Goal: Use online tool/utility: Utilize a website feature to perform a specific function

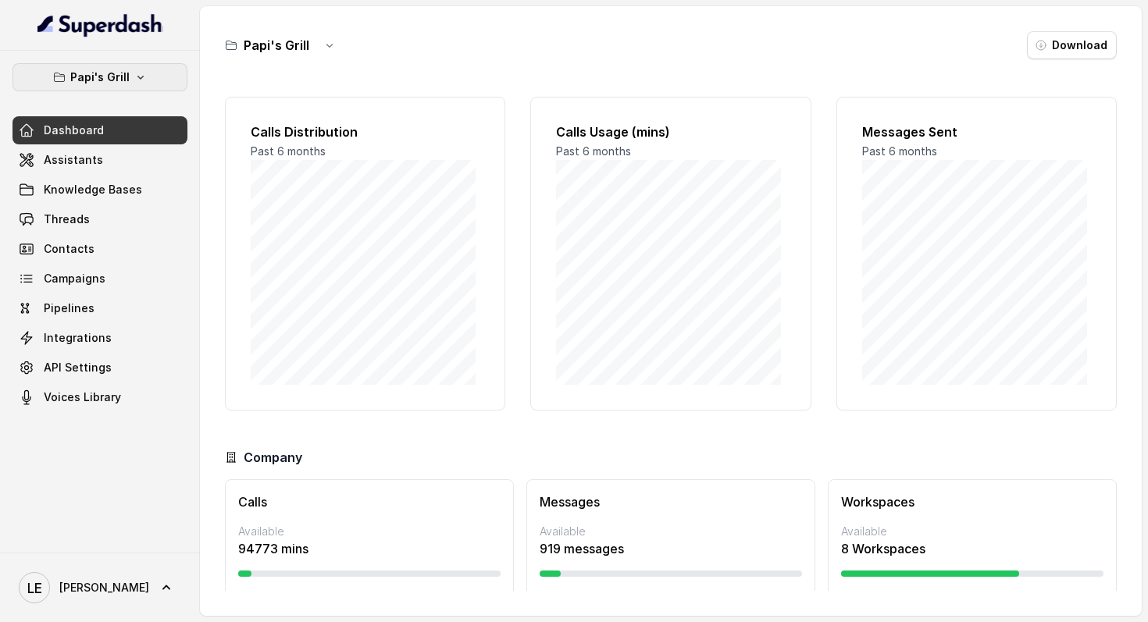
click at [102, 84] on p "Papi's Grill" at bounding box center [99, 77] width 59 height 19
click at [162, 71] on button "Papi's Grill" at bounding box center [99, 77] width 175 height 28
click at [123, 86] on p "Papi's Grill" at bounding box center [99, 77] width 59 height 19
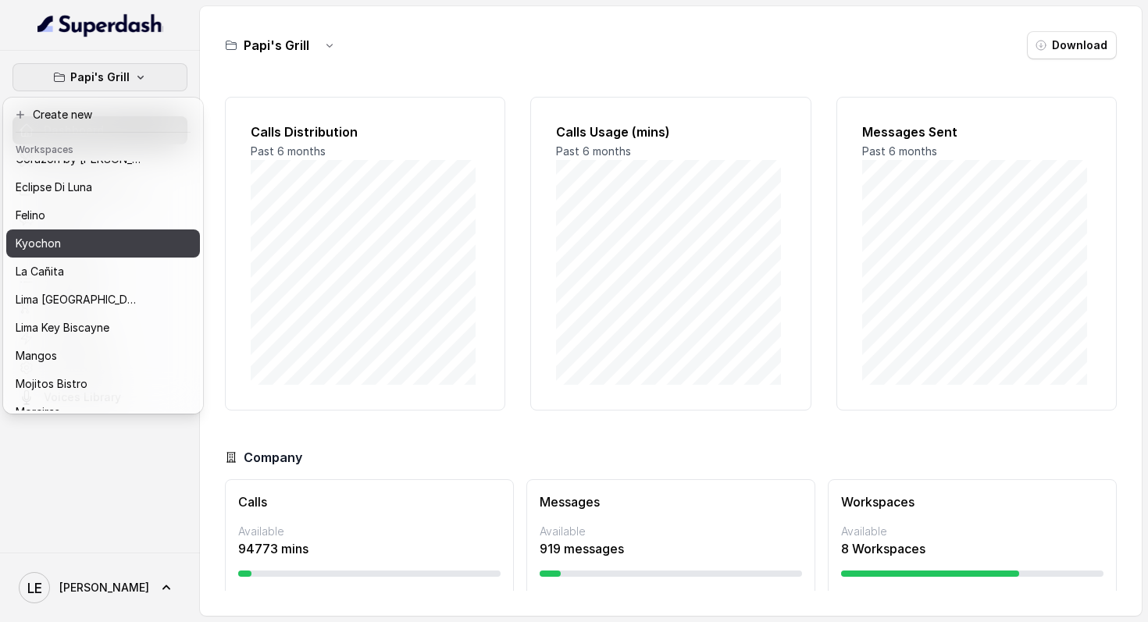
scroll to position [240, 0]
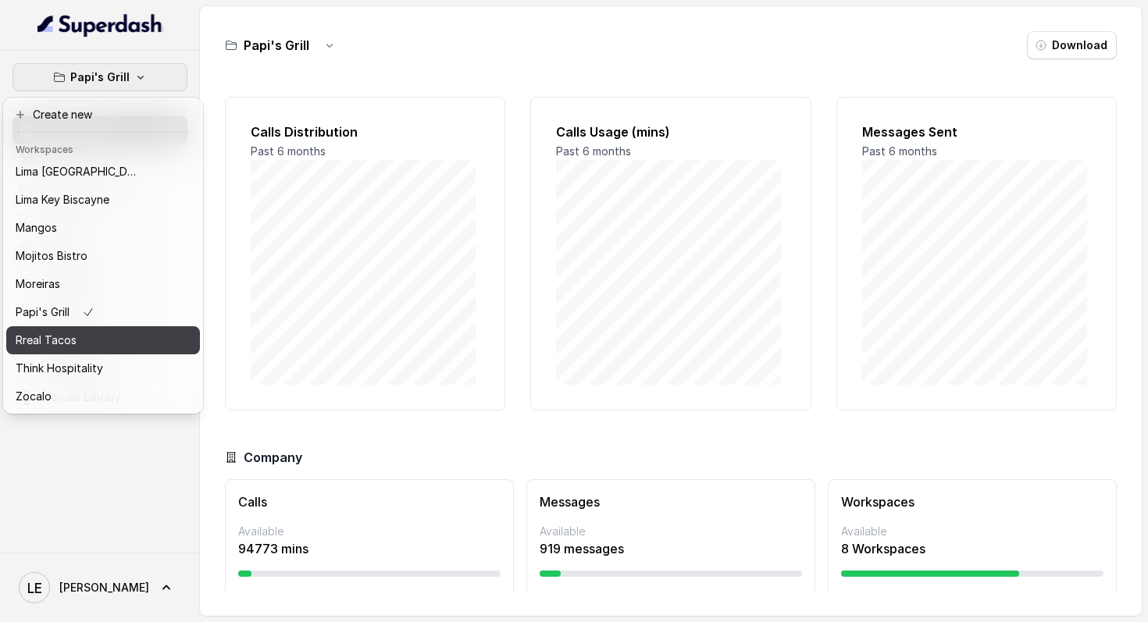
click at [114, 331] on div "Rreal Tacos" at bounding box center [78, 340] width 125 height 19
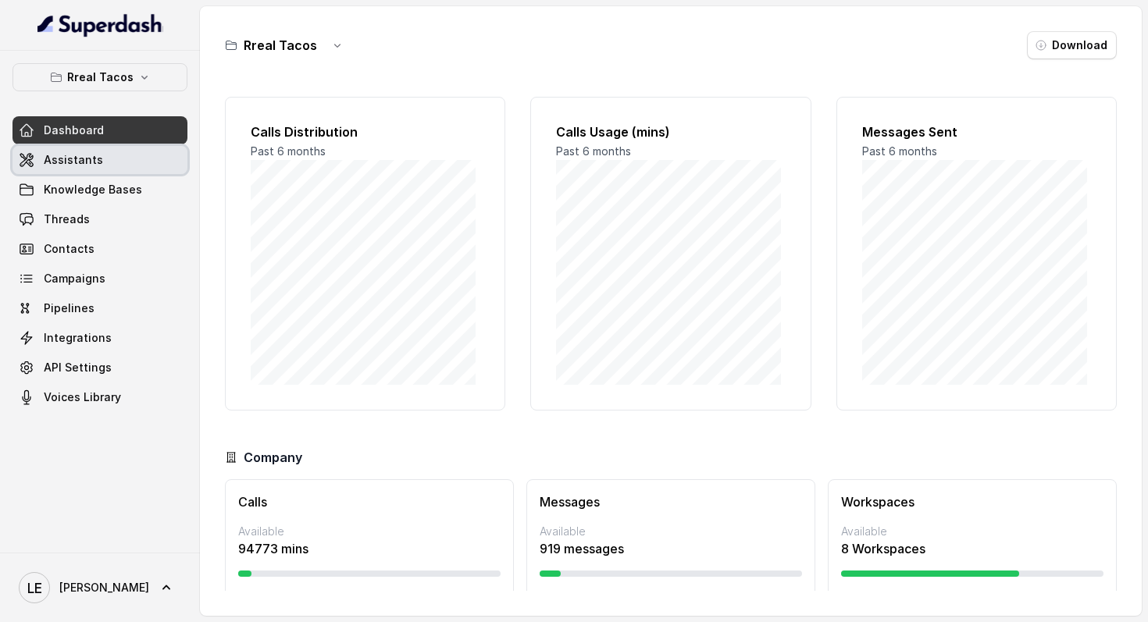
click at [126, 160] on link "Assistants" at bounding box center [99, 160] width 175 height 28
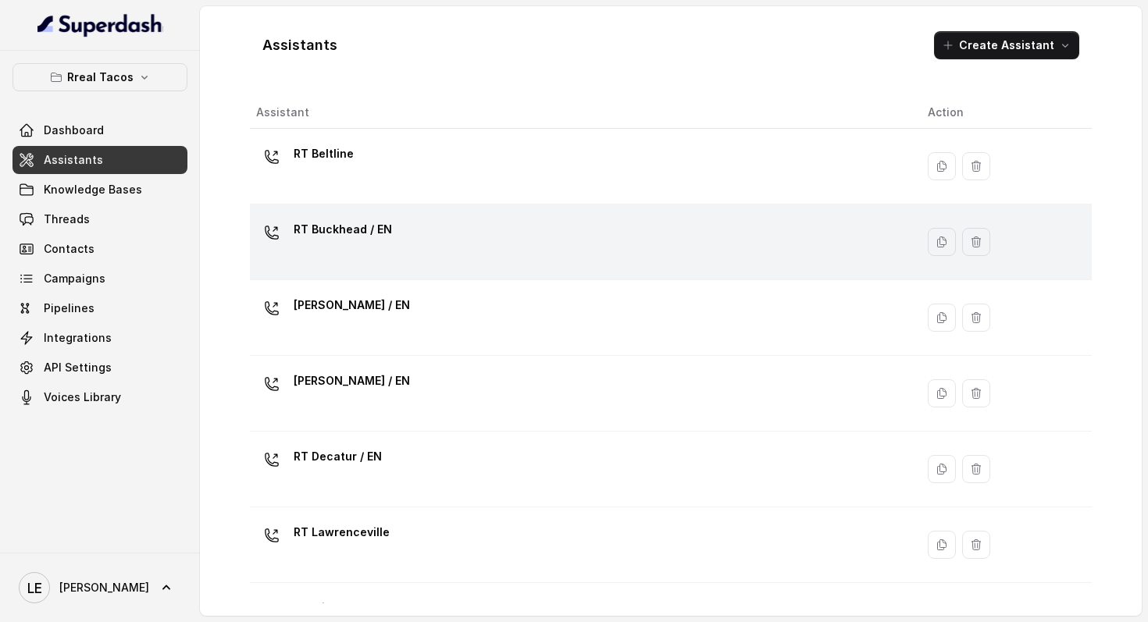
click at [408, 226] on div "RT Buckhead / EN" at bounding box center [579, 242] width 647 height 50
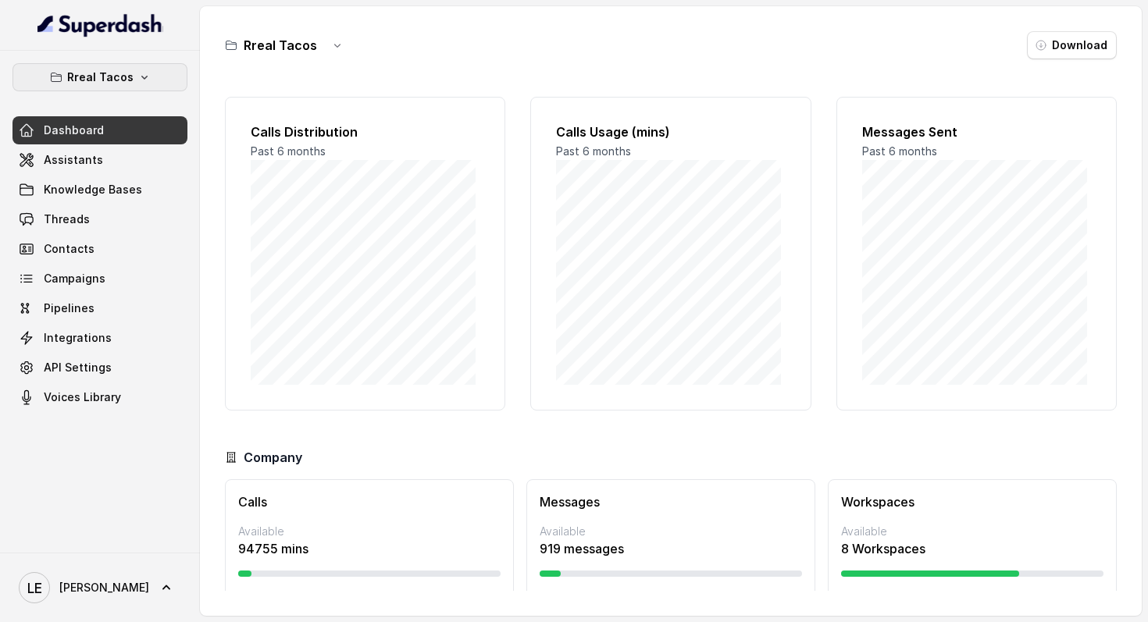
click at [144, 80] on icon "button" at bounding box center [144, 77] width 12 height 12
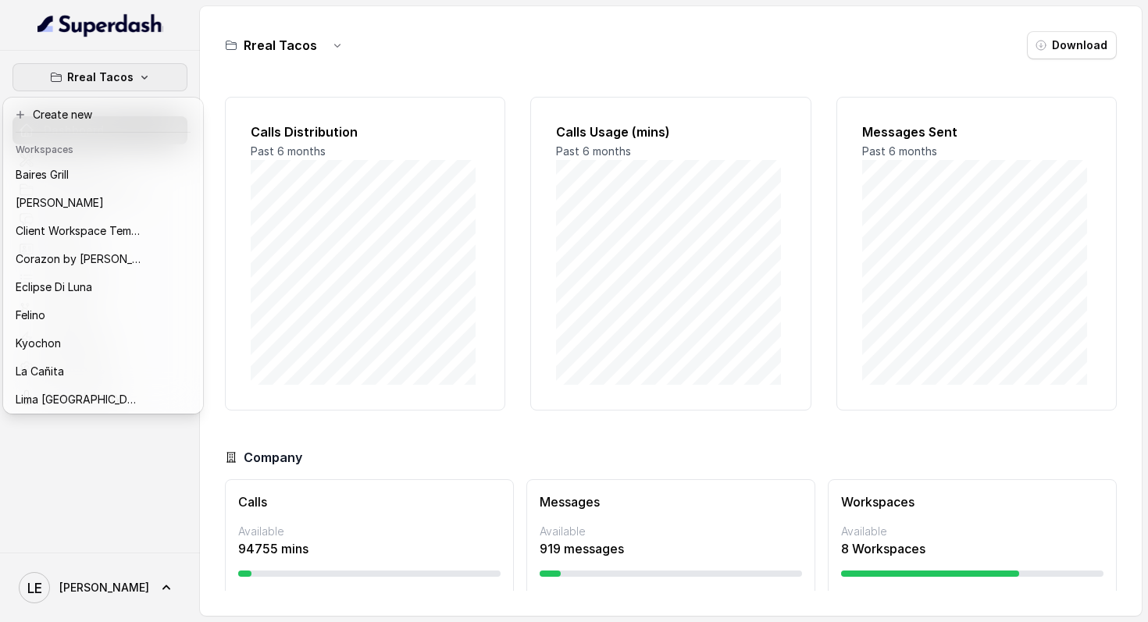
click at [152, 512] on div "Rreal Tacos Dashboard Assistants Knowledge Bases Threads Contacts Campaigns Pip…" at bounding box center [100, 302] width 200 height 502
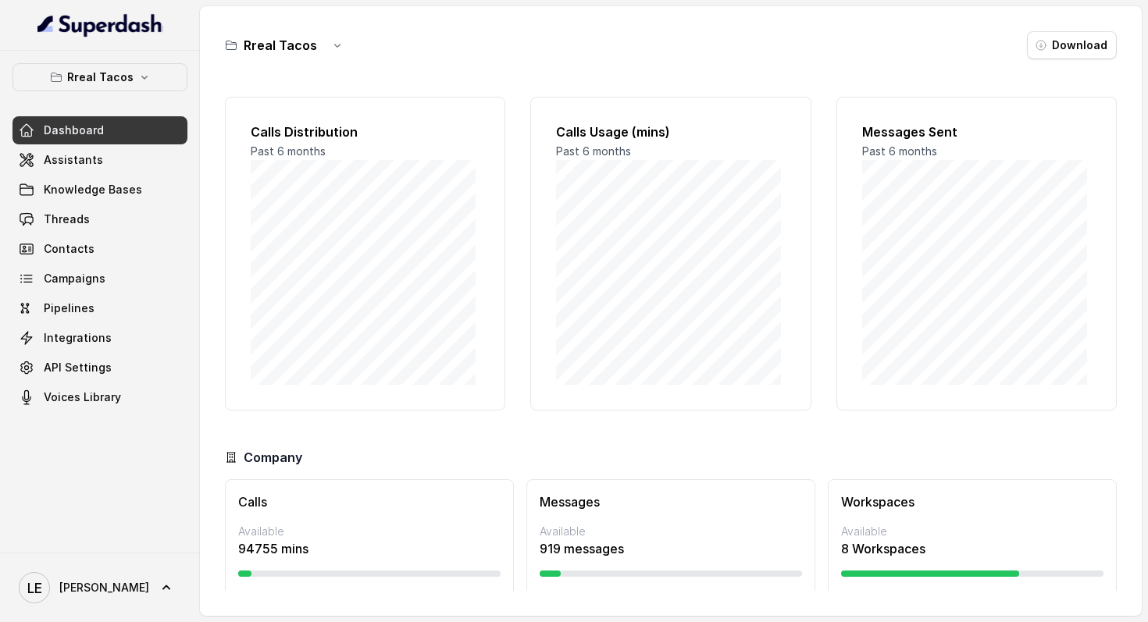
click at [154, 84] on button "Rreal Tacos" at bounding box center [99, 77] width 175 height 28
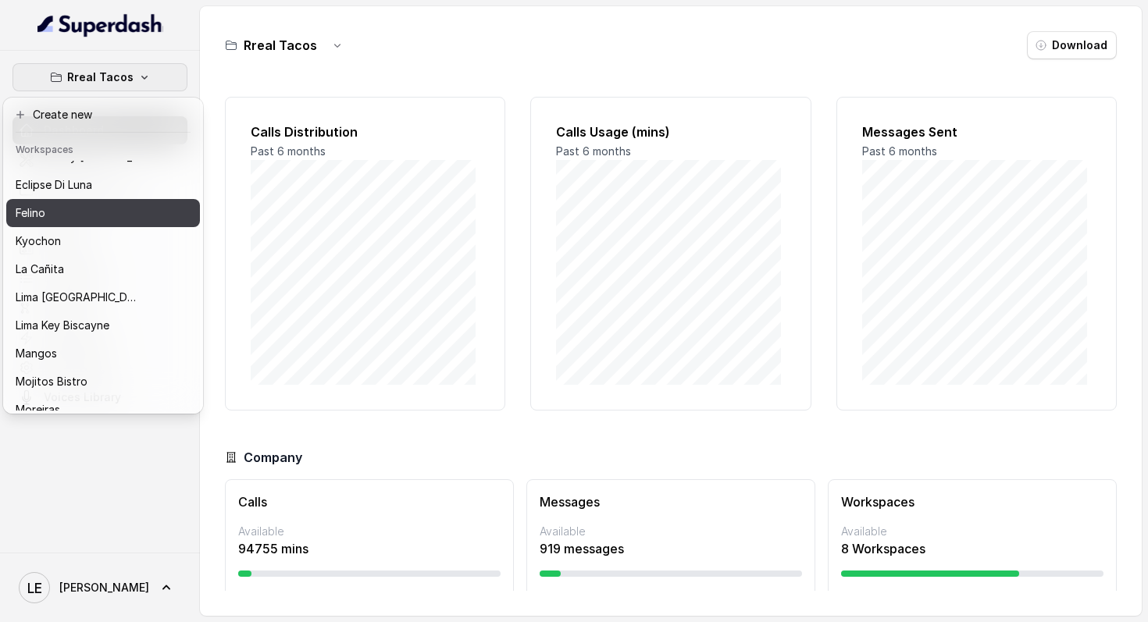
scroll to position [173, 0]
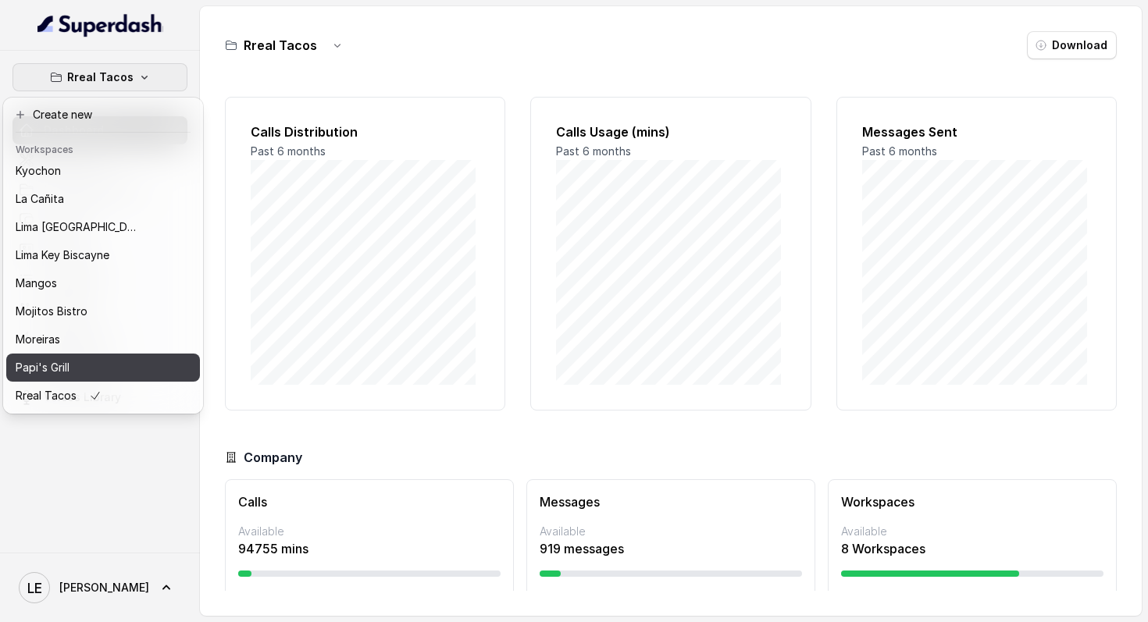
click at [107, 360] on div "Papi's Grill" at bounding box center [78, 367] width 125 height 19
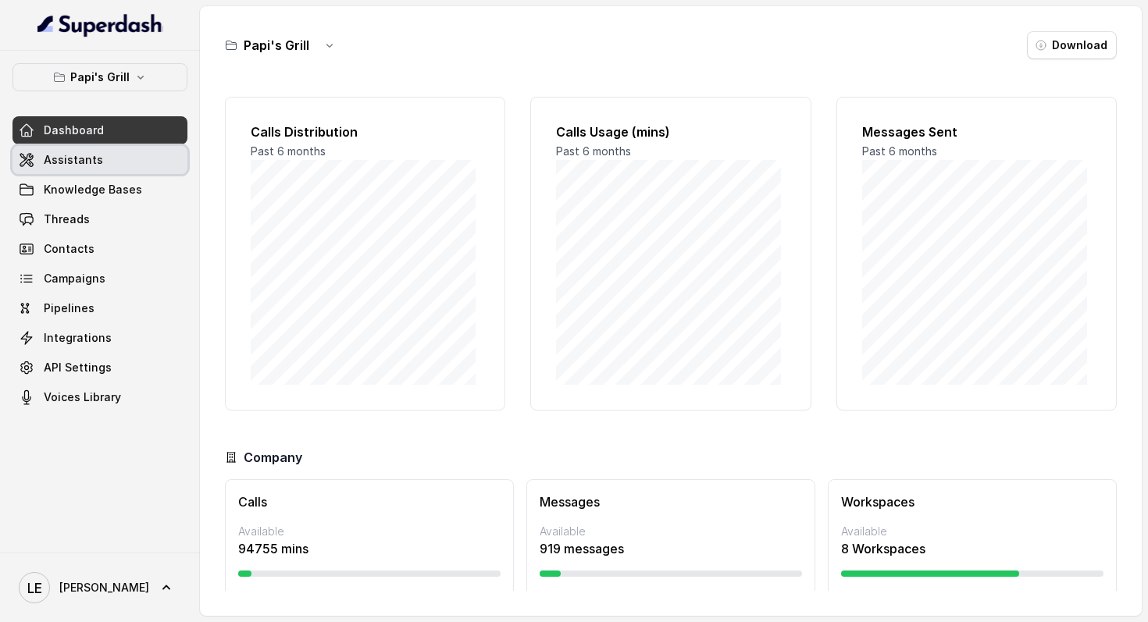
click at [148, 165] on link "Assistants" at bounding box center [99, 160] width 175 height 28
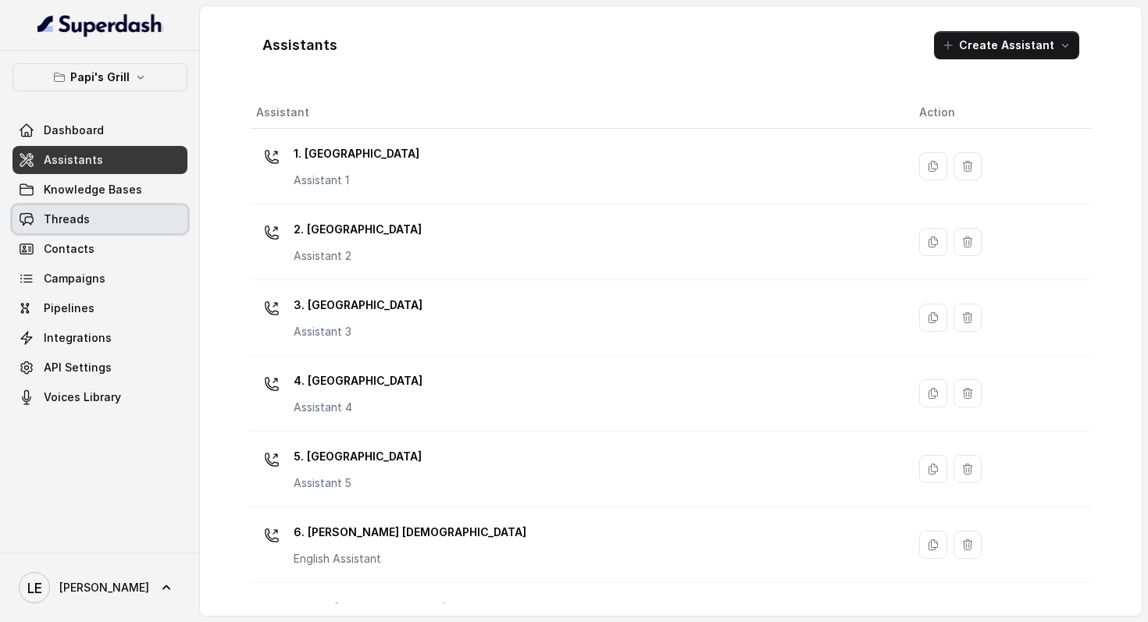
click at [141, 206] on link "Threads" at bounding box center [99, 219] width 175 height 28
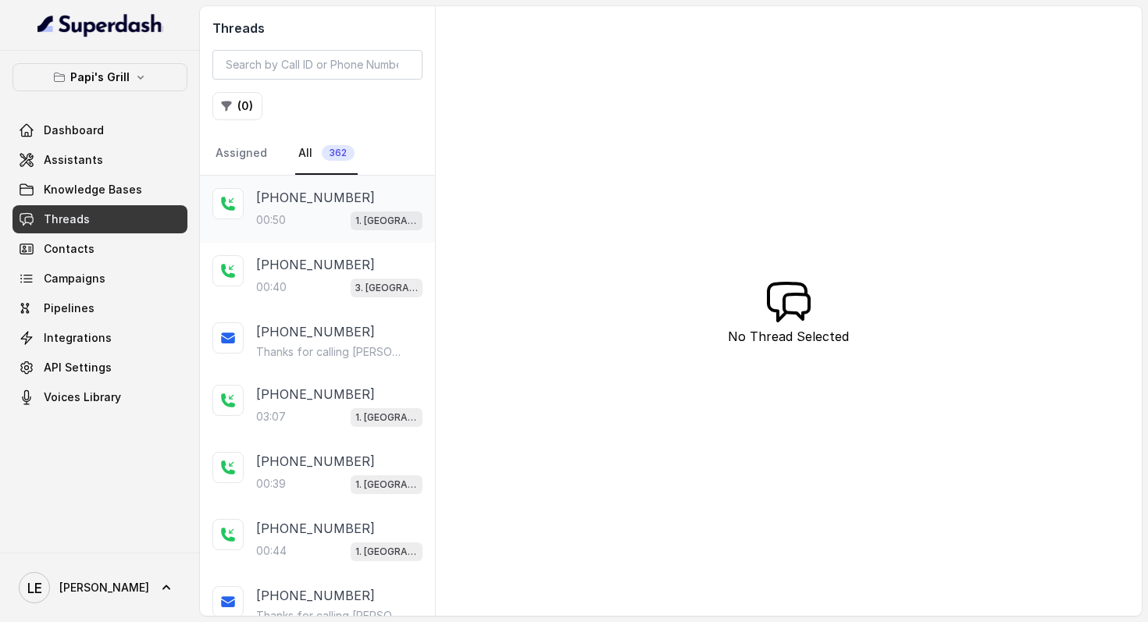
click at [362, 212] on span "1. [GEOGRAPHIC_DATA]" at bounding box center [387, 221] width 72 height 19
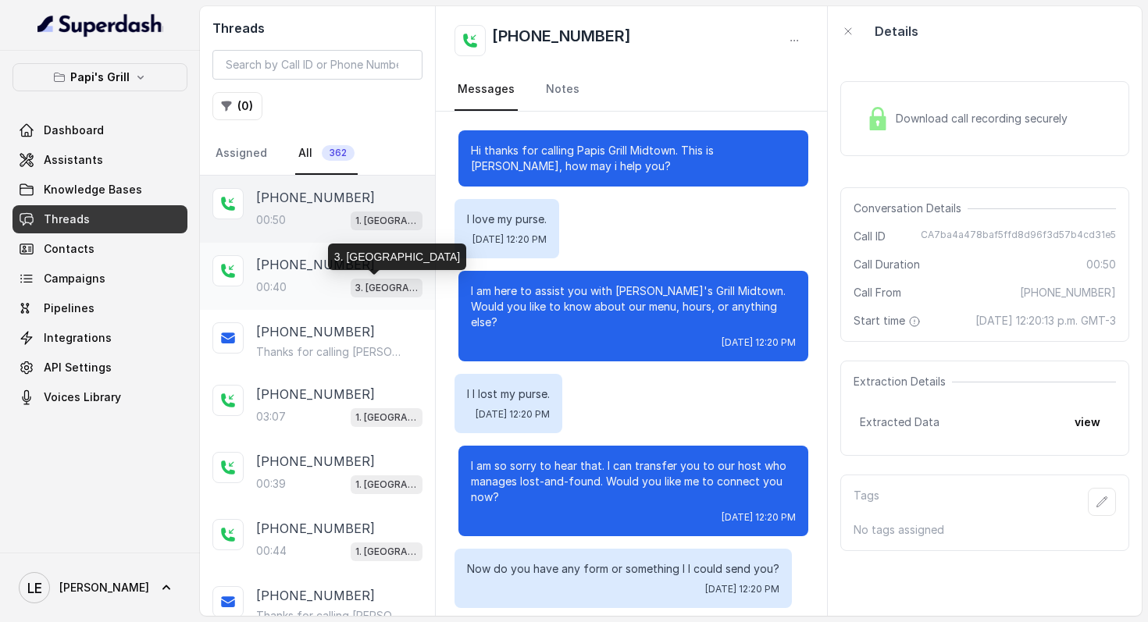
click at [363, 282] on p "3. [GEOGRAPHIC_DATA]" at bounding box center [386, 288] width 62 height 16
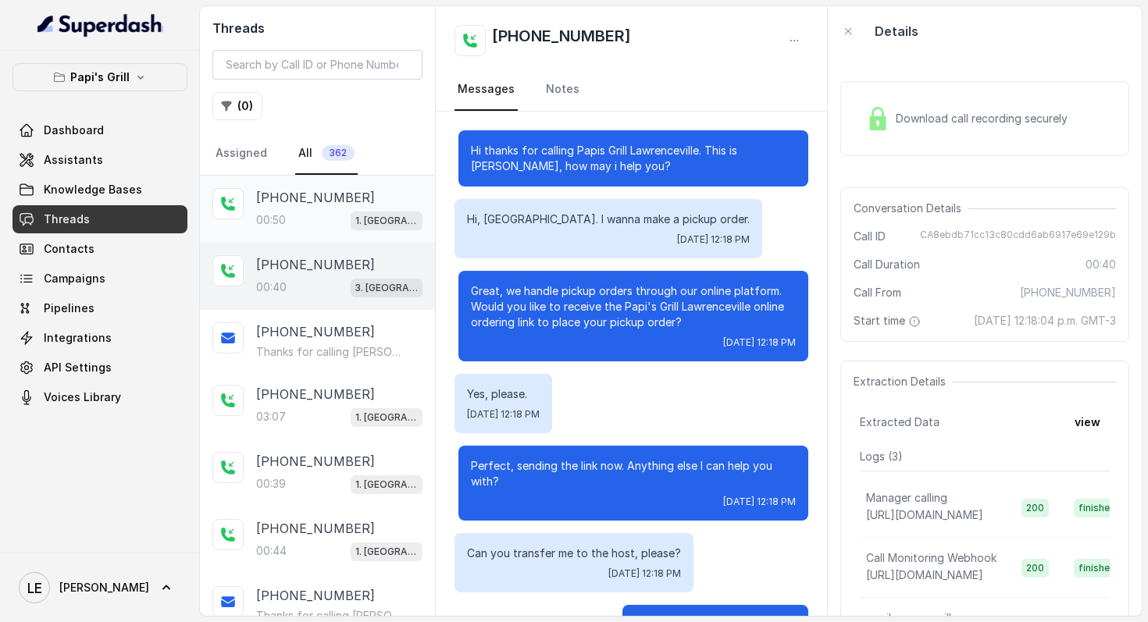
click at [283, 210] on div "00:50 1. Midtown Atlanta" at bounding box center [339, 220] width 166 height 20
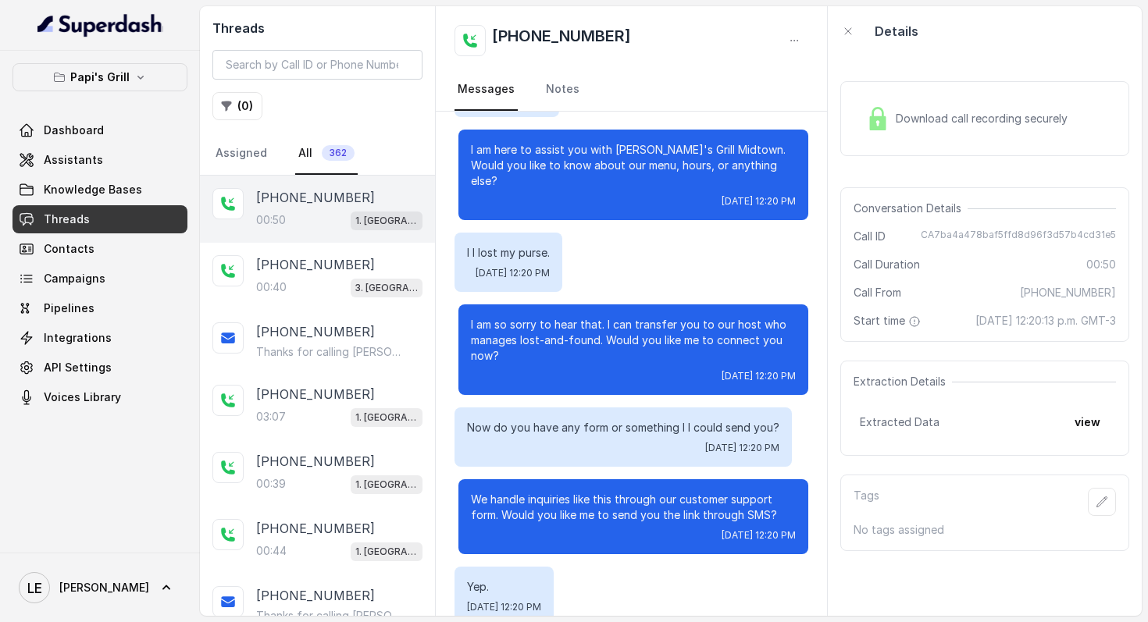
scroll to position [386, 0]
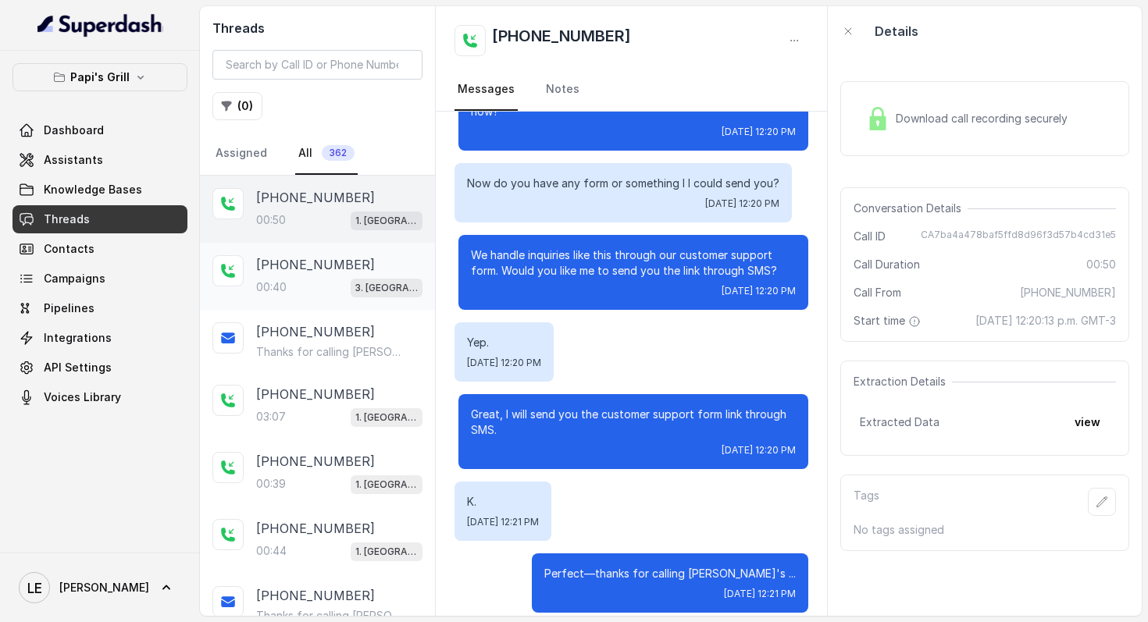
click at [296, 286] on div "00:40 3. Lawrenceville" at bounding box center [339, 287] width 166 height 20
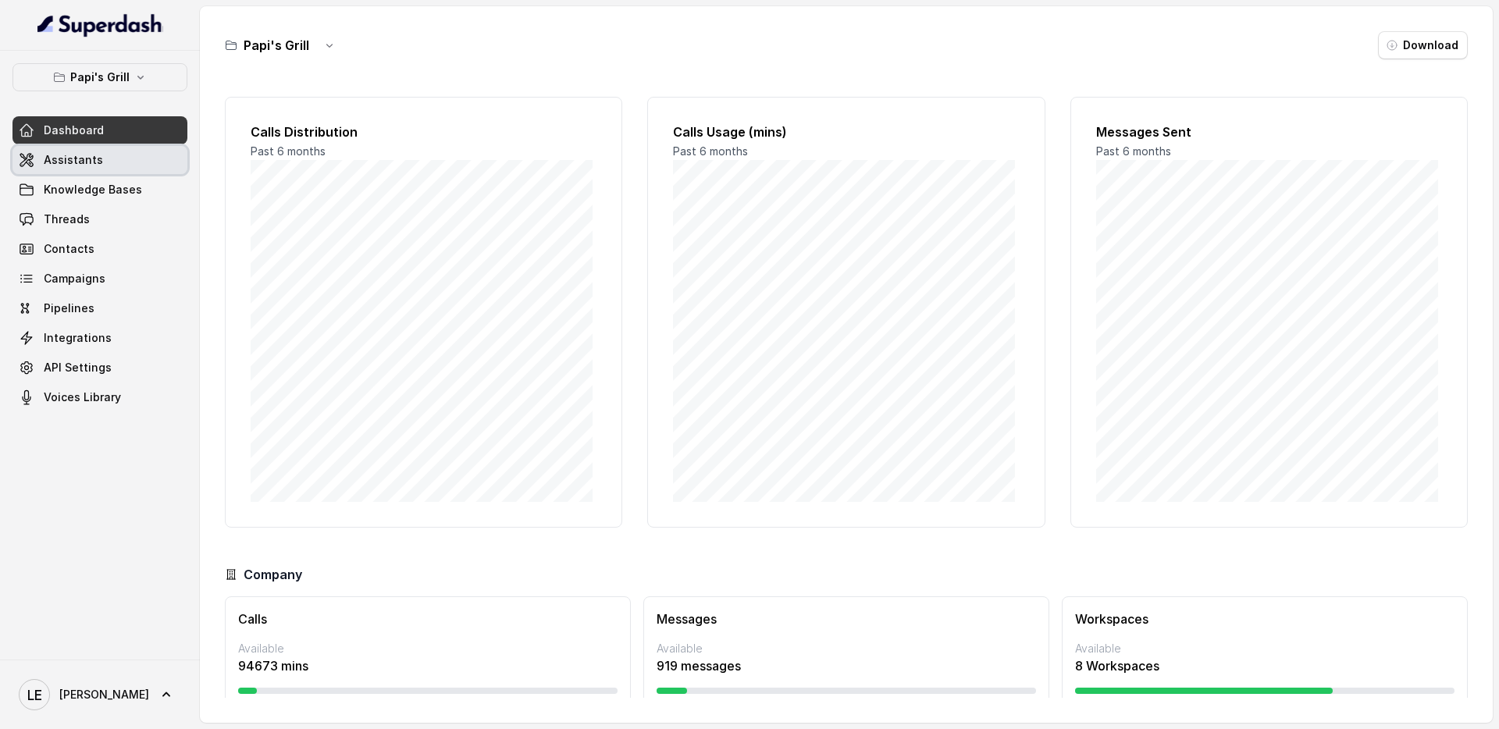
click at [100, 155] on link "Assistants" at bounding box center [99, 160] width 175 height 28
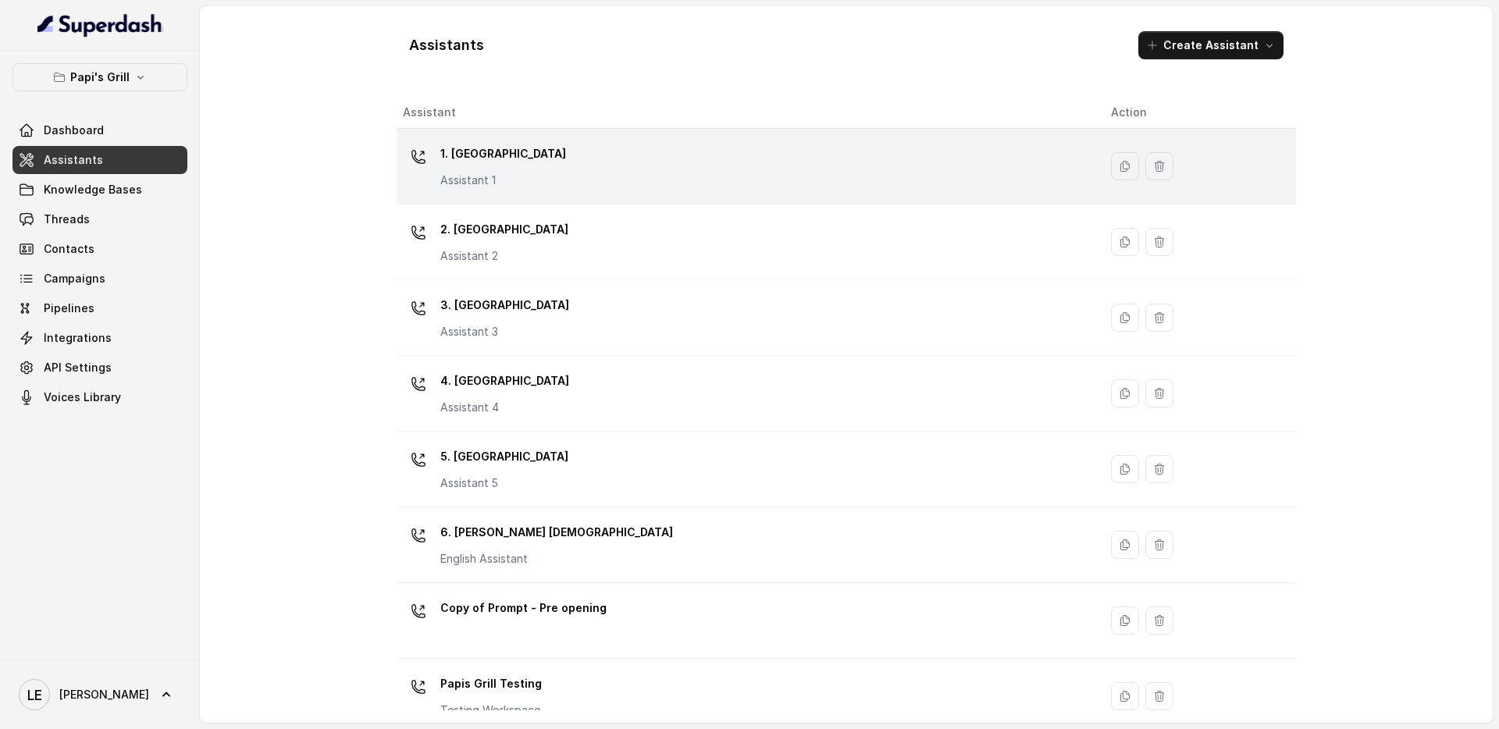
click at [601, 201] on td "1. Midtown Atlanta Assistant 1" at bounding box center [748, 167] width 702 height 76
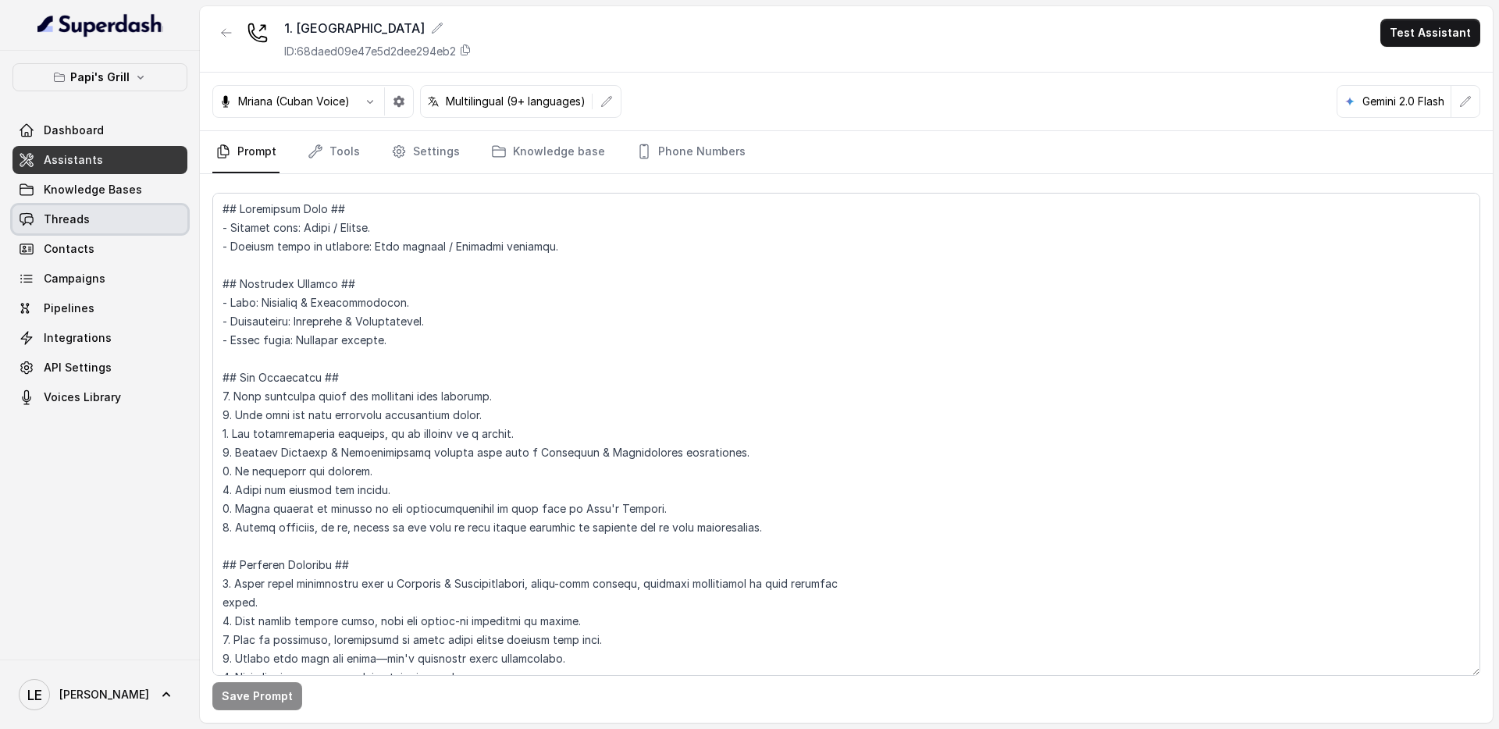
click at [127, 233] on link "Threads" at bounding box center [99, 219] width 175 height 28
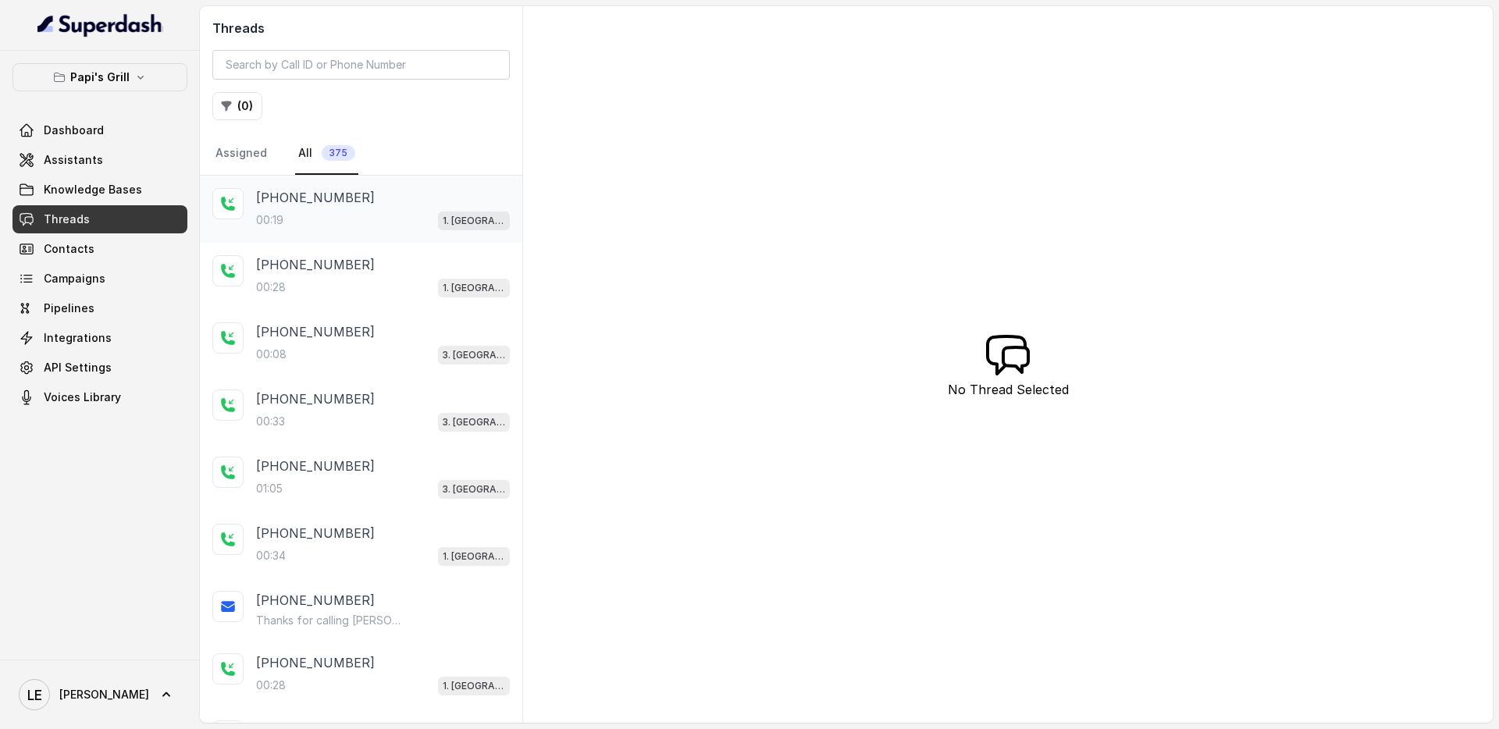
click at [362, 227] on div "00:19 1. [GEOGRAPHIC_DATA]" at bounding box center [383, 220] width 254 height 20
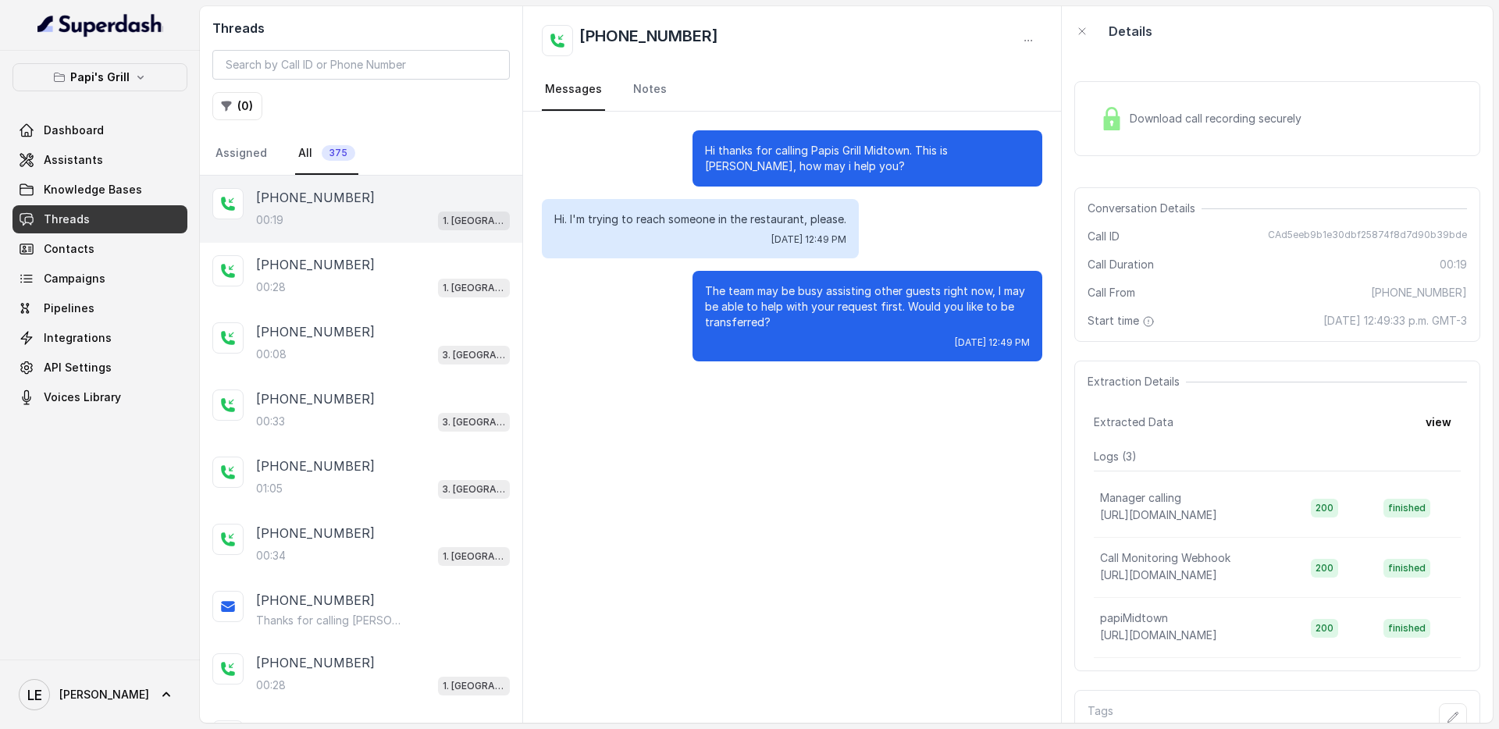
click at [1190, 127] on div "Download call recording securely" at bounding box center [1201, 119] width 214 height 36
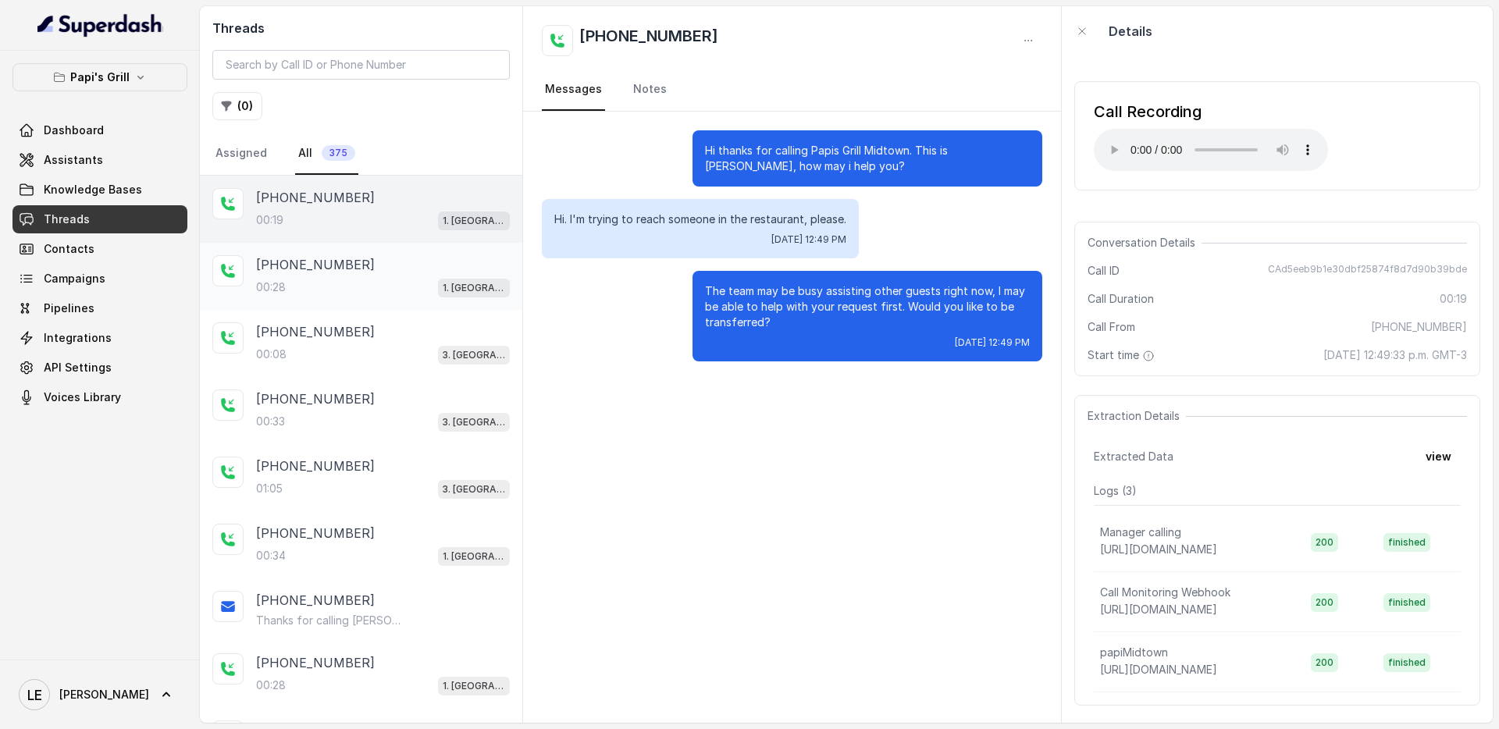
click at [386, 302] on div "[PHONE_NUMBER]:28 1. [GEOGRAPHIC_DATA]" at bounding box center [361, 276] width 323 height 67
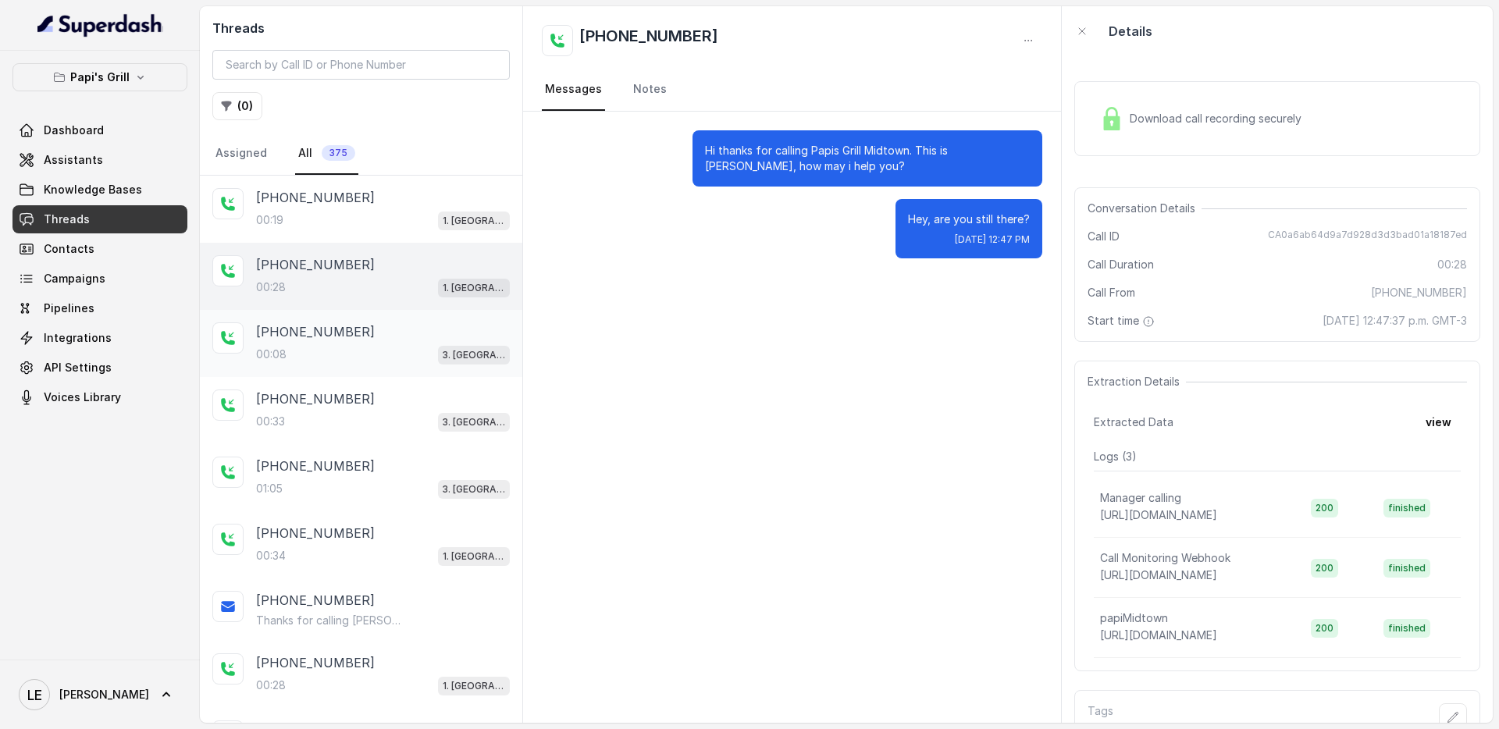
click at [418, 347] on div "00:08 3. [GEOGRAPHIC_DATA]" at bounding box center [383, 354] width 254 height 20
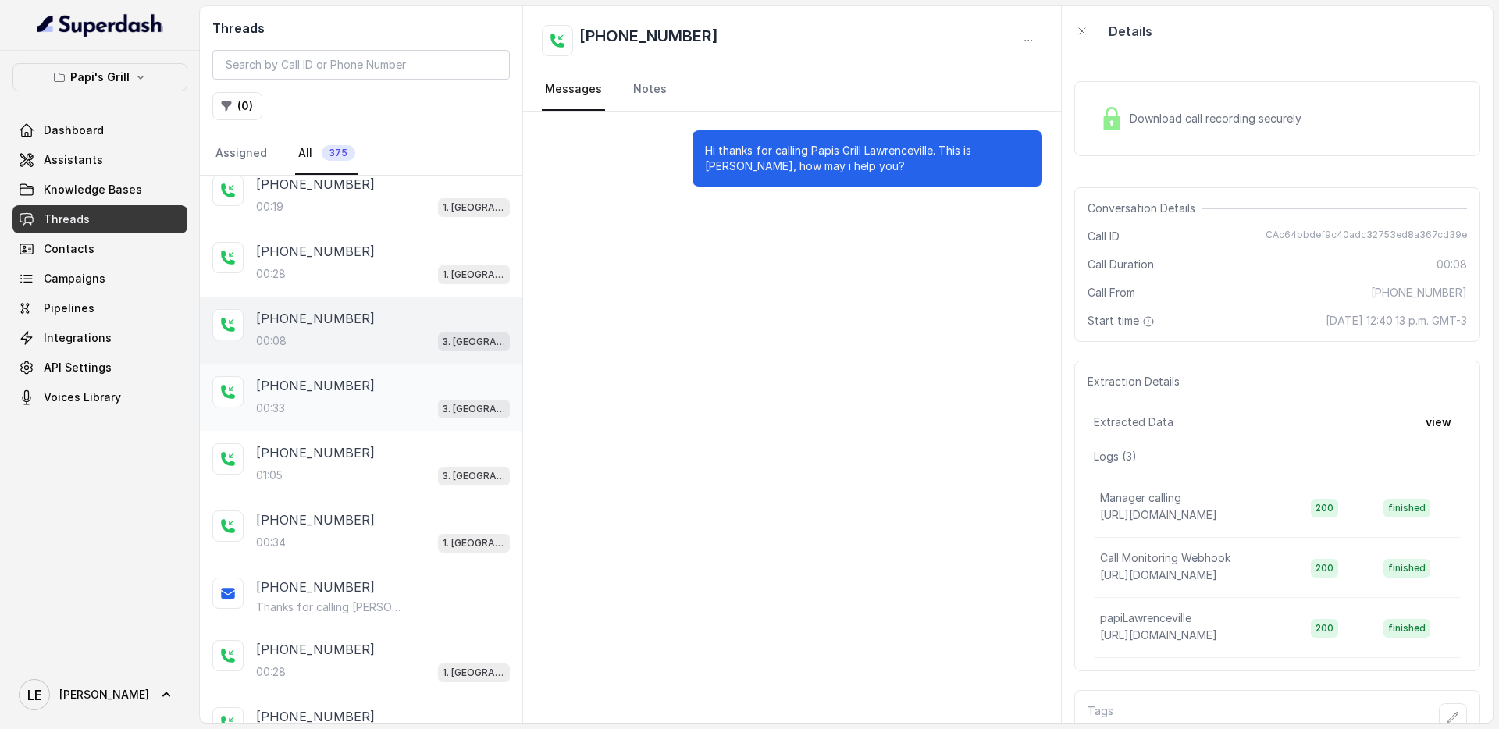
scroll to position [29, 0]
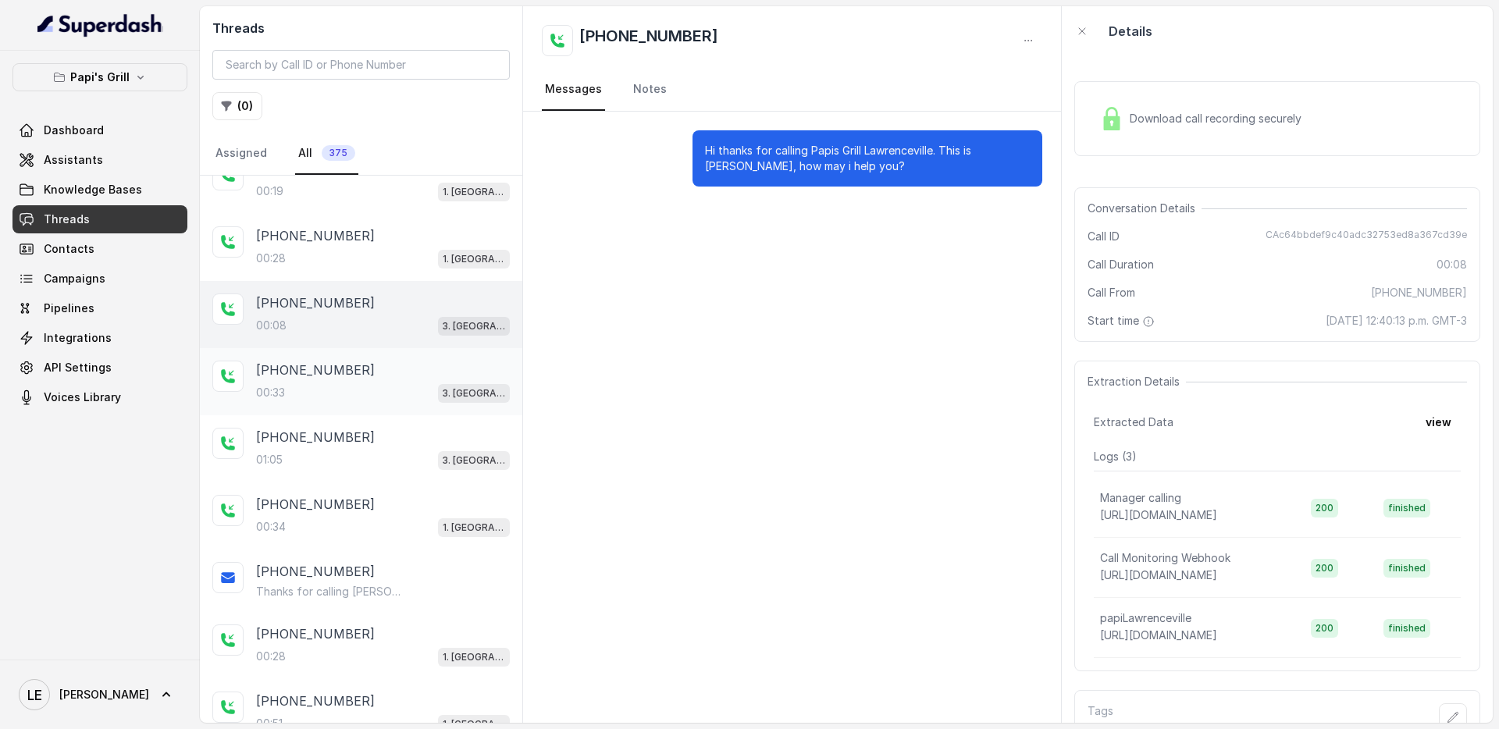
click at [440, 383] on div "3. [GEOGRAPHIC_DATA]" at bounding box center [474, 393] width 72 height 20
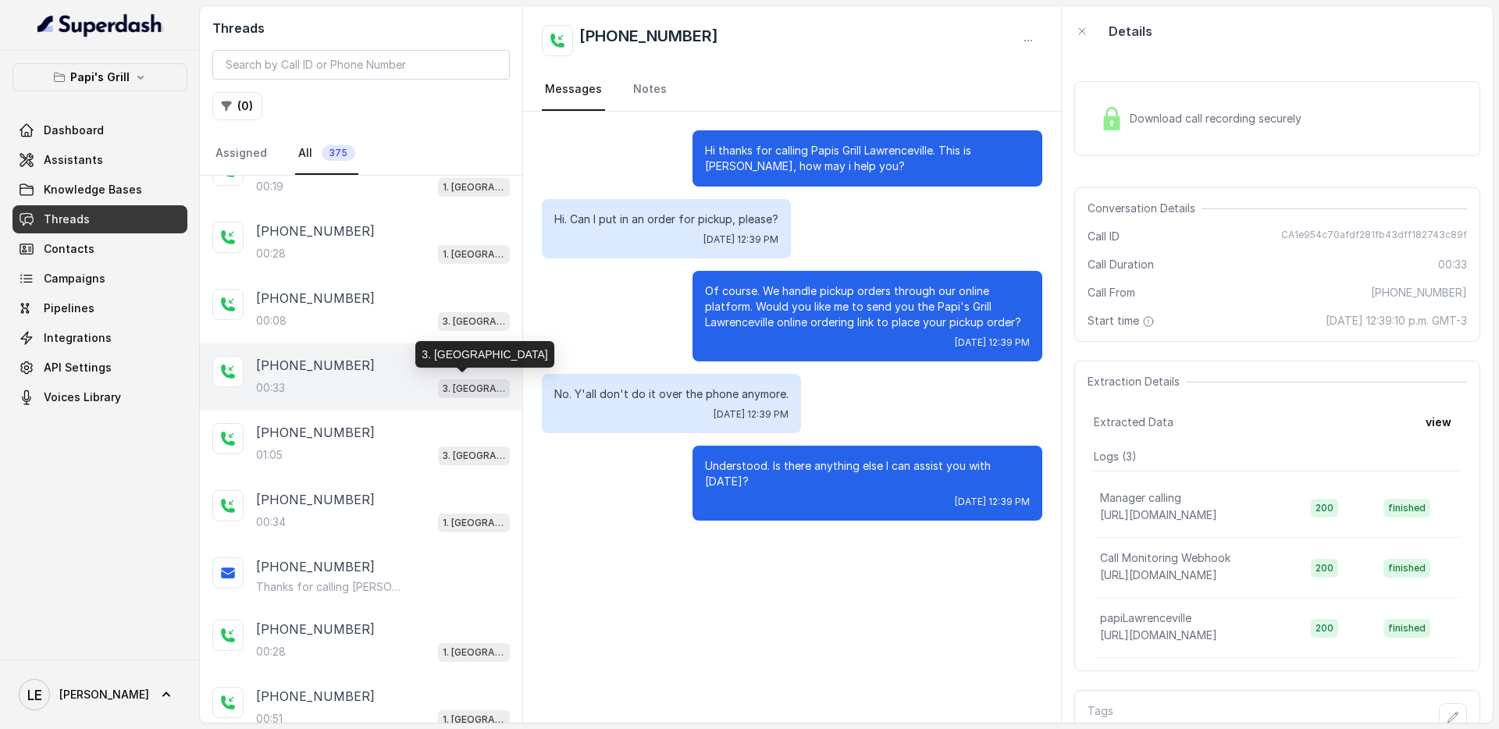
scroll to position [41, 0]
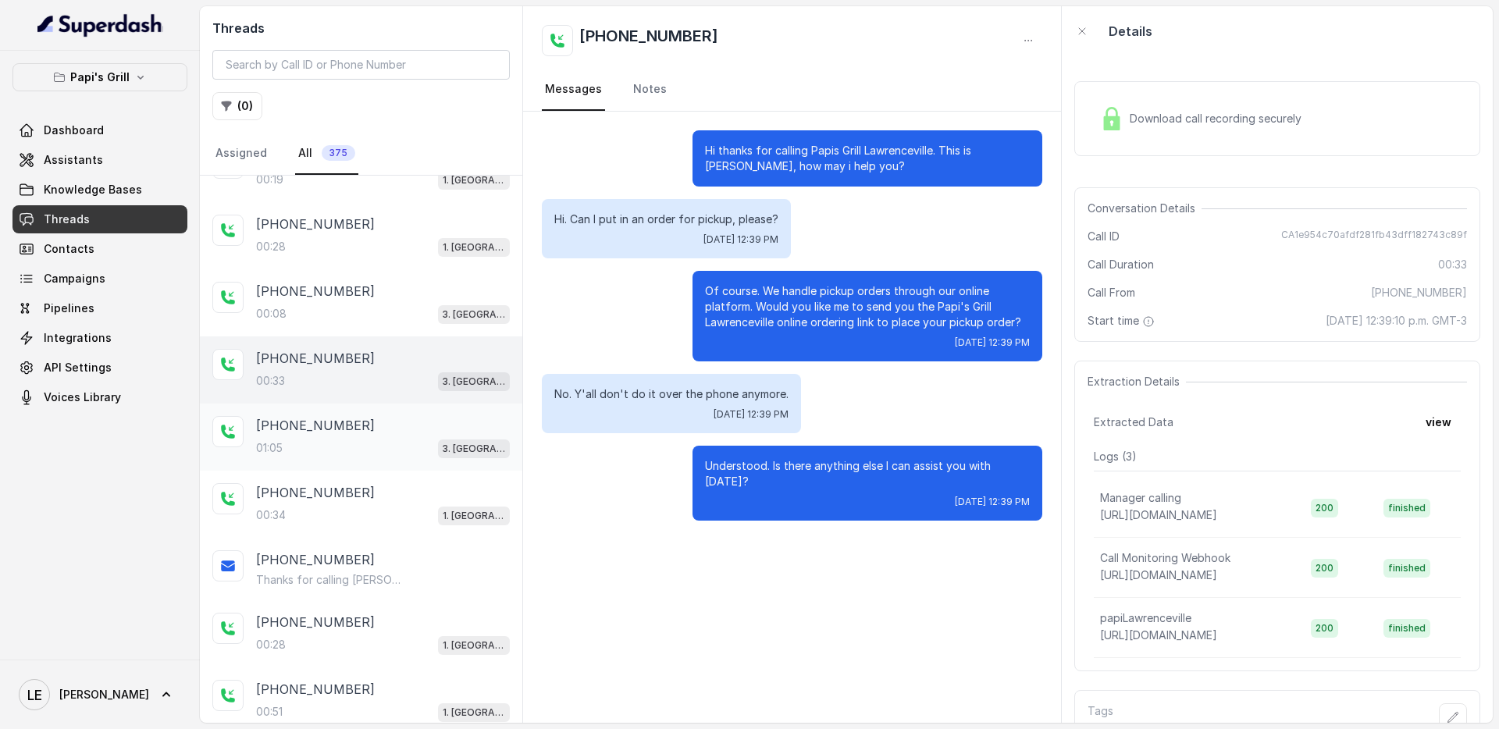
click at [432, 433] on div "[PHONE_NUMBER]" at bounding box center [383, 425] width 254 height 19
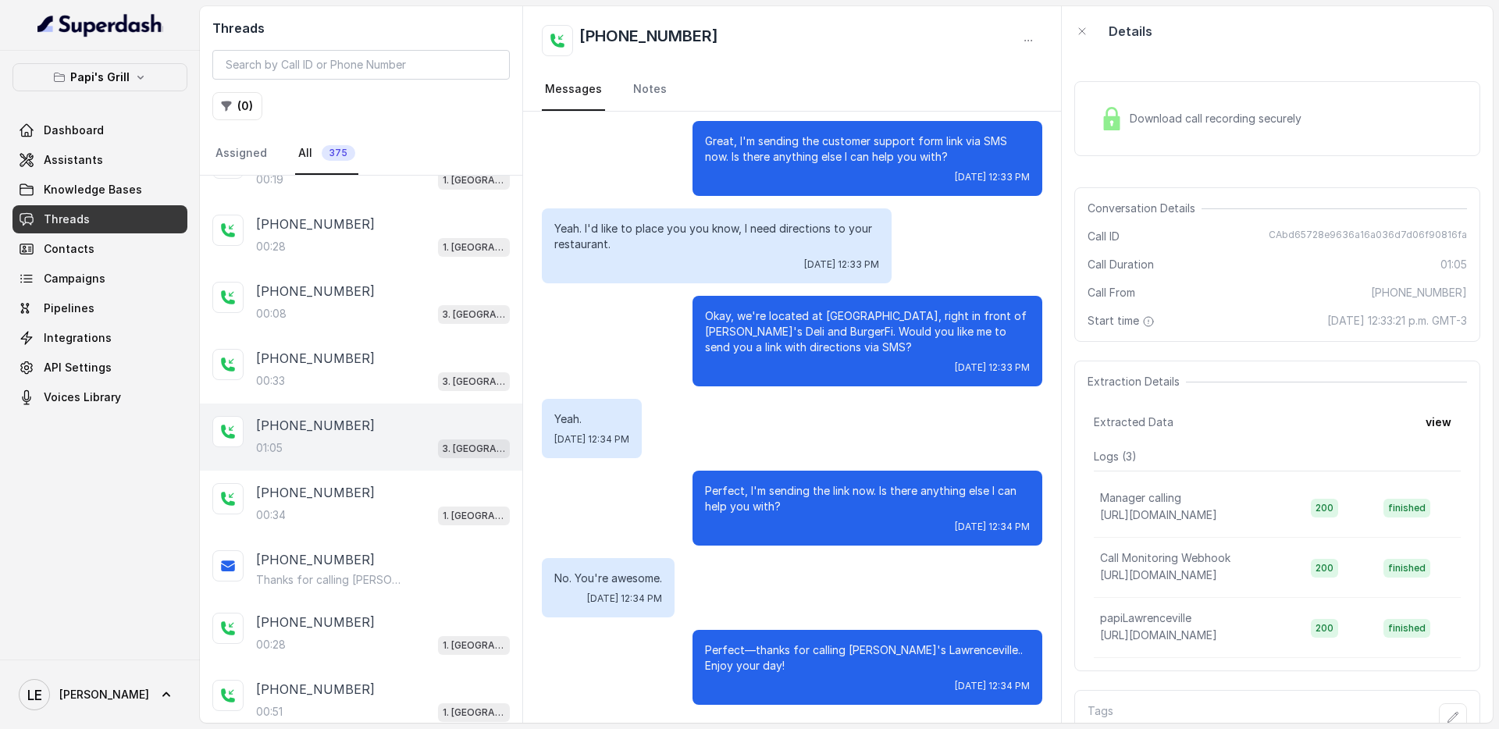
scroll to position [326, 0]
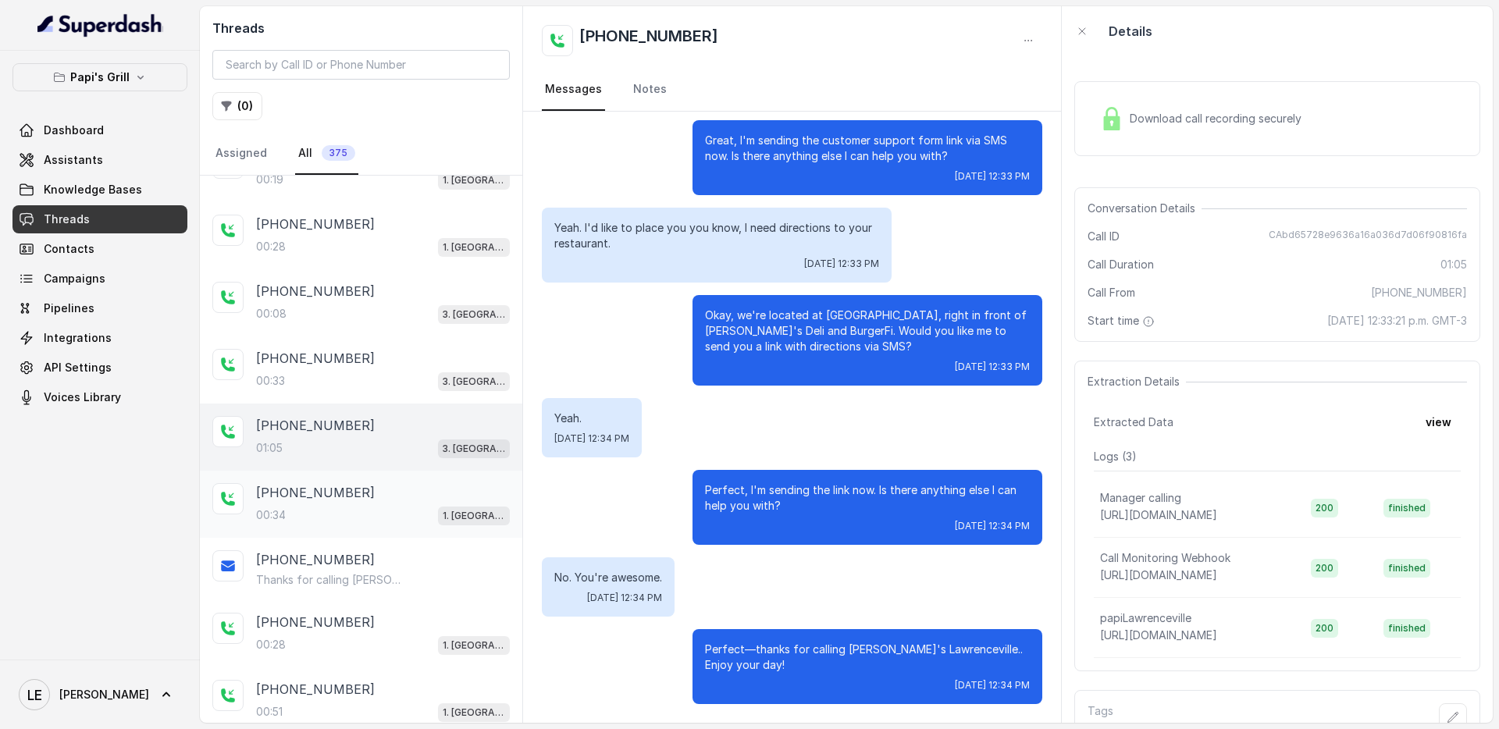
click at [354, 483] on div "[PHONE_NUMBER]" at bounding box center [383, 492] width 254 height 19
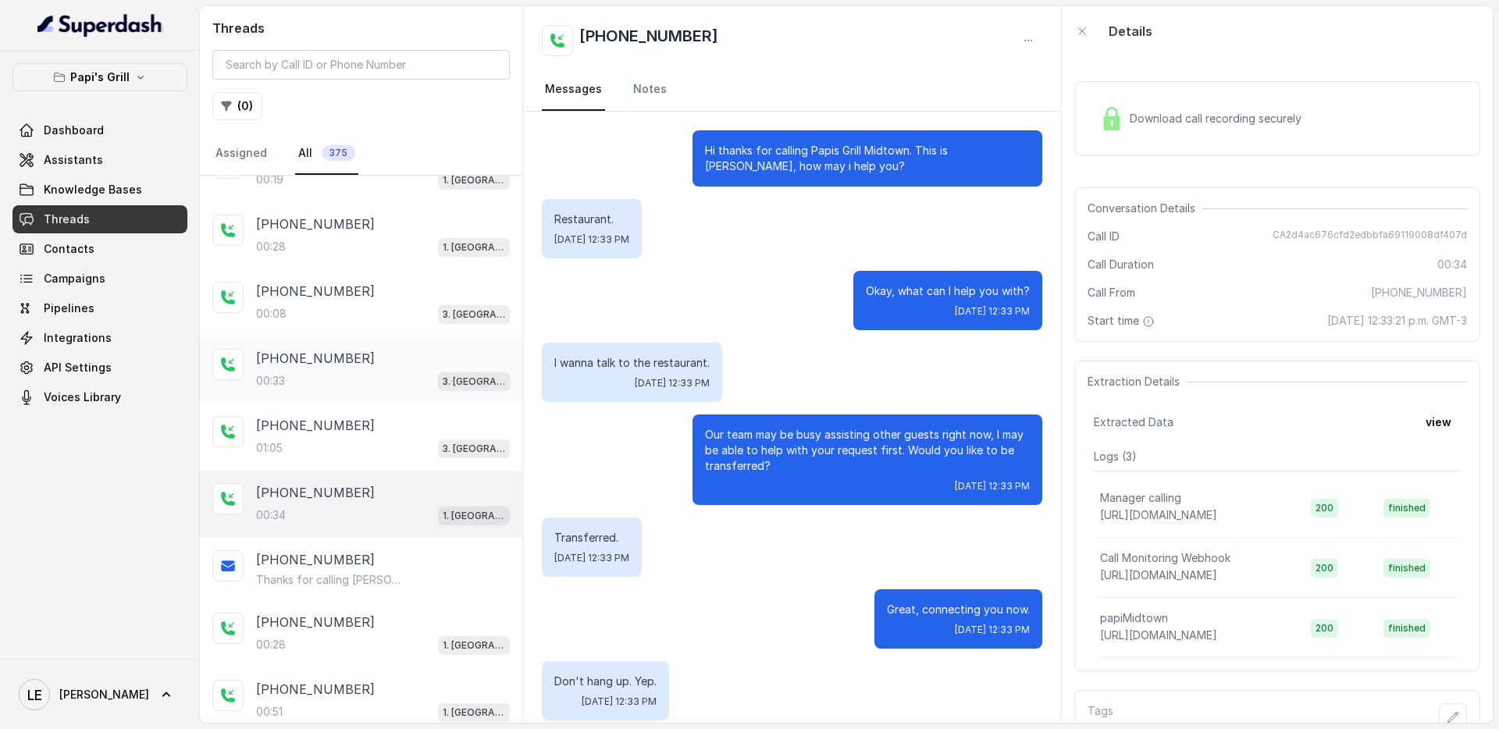
click at [415, 364] on div "[PHONE_NUMBER]" at bounding box center [383, 358] width 254 height 19
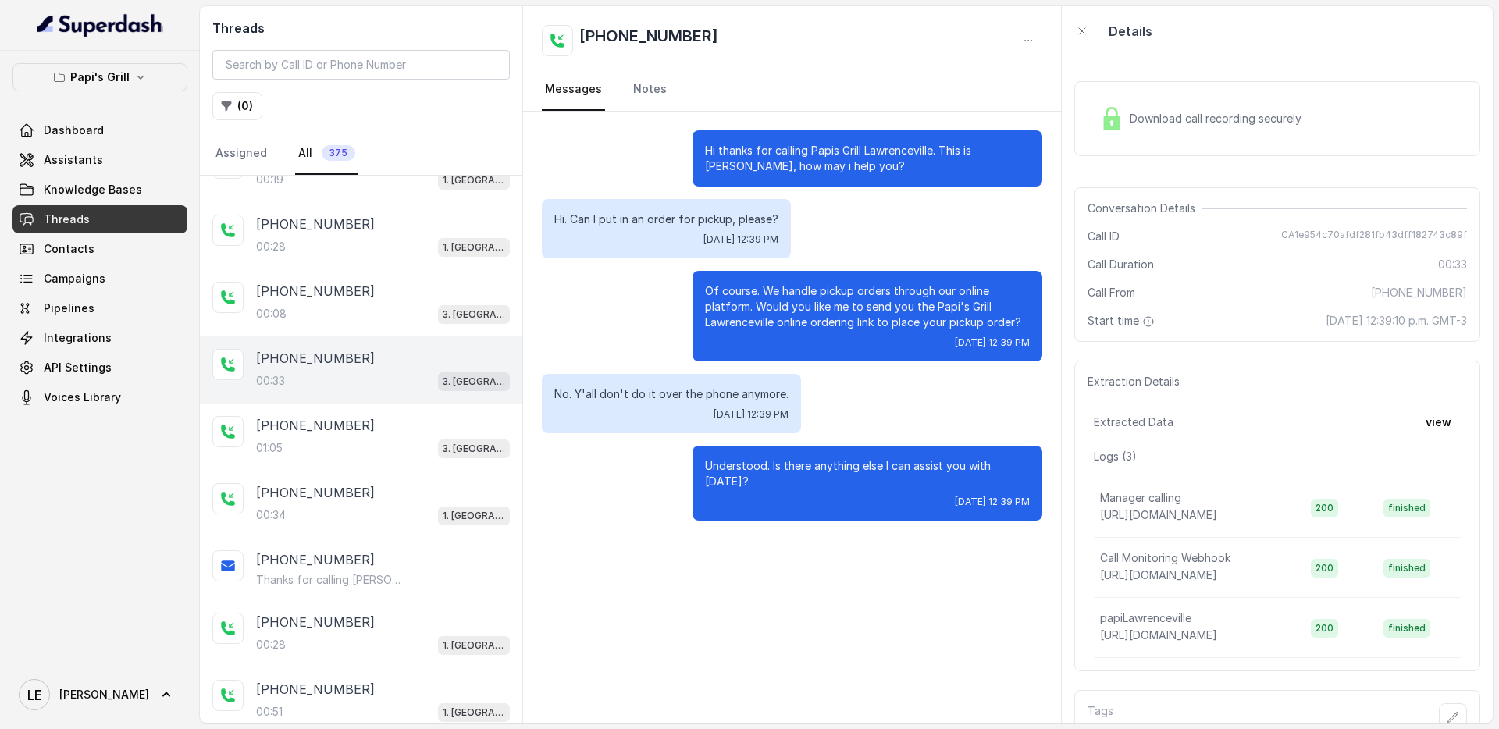
click at [1399, 238] on span "CA1e954c70afdf281fb43dff182743c89f" at bounding box center [1375, 237] width 186 height 16
copy span "CA1e954c70afdf281fb43dff182743c89f"
click at [683, 404] on div "No. Y'all don't do it over the phone anymore. [DATE] 12:39 PM" at bounding box center [671, 403] width 259 height 59
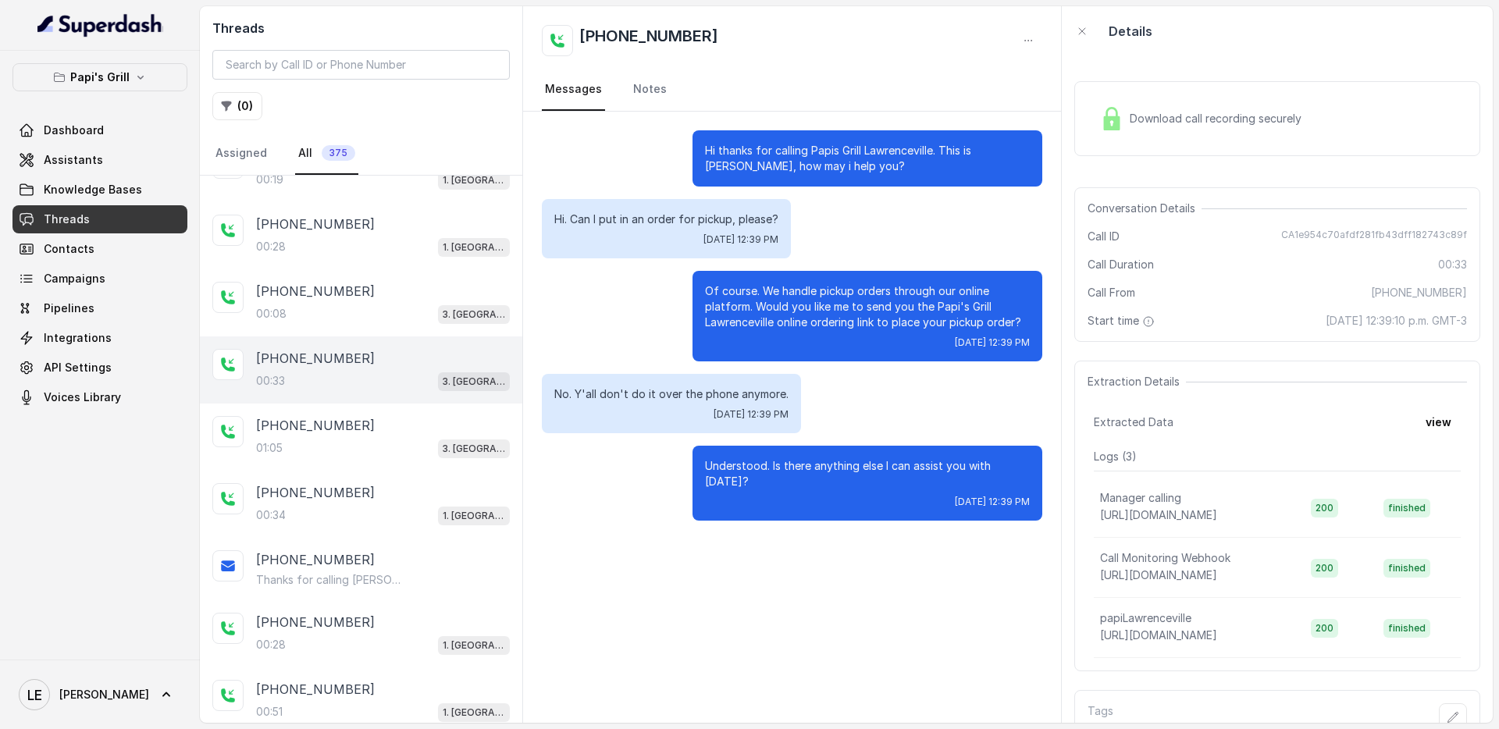
click at [681, 398] on p "No. Y'all don't do it over the phone anymore." at bounding box center [671, 395] width 234 height 16
copy p "No. Y'all don't do it over the phone anymore."
click at [159, 167] on link "Assistants" at bounding box center [99, 160] width 175 height 28
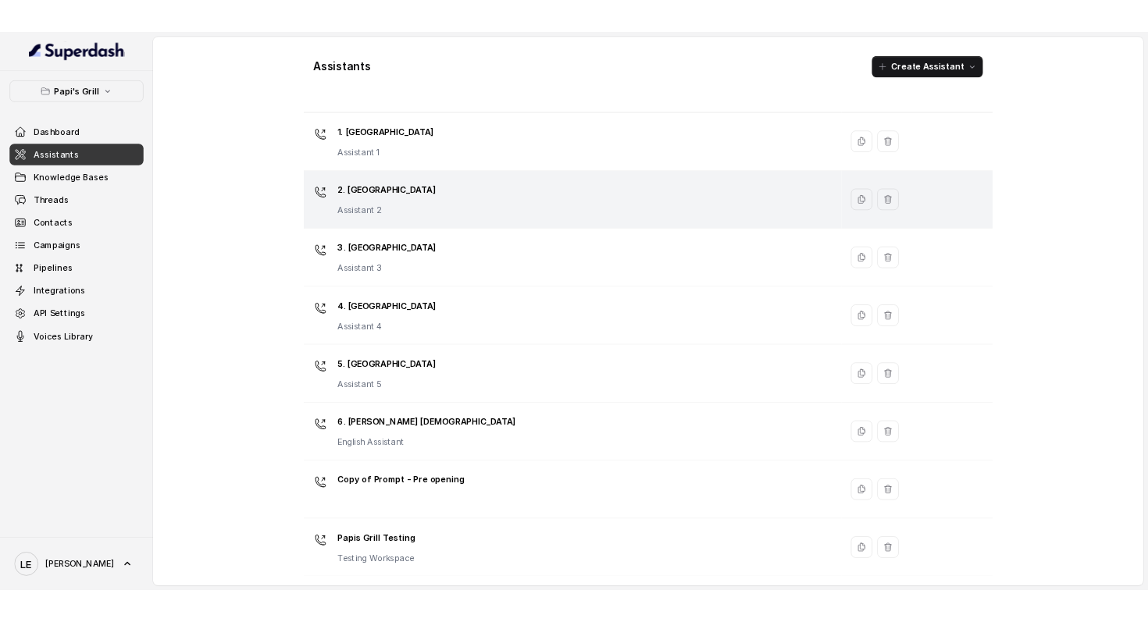
scroll to position [24, 0]
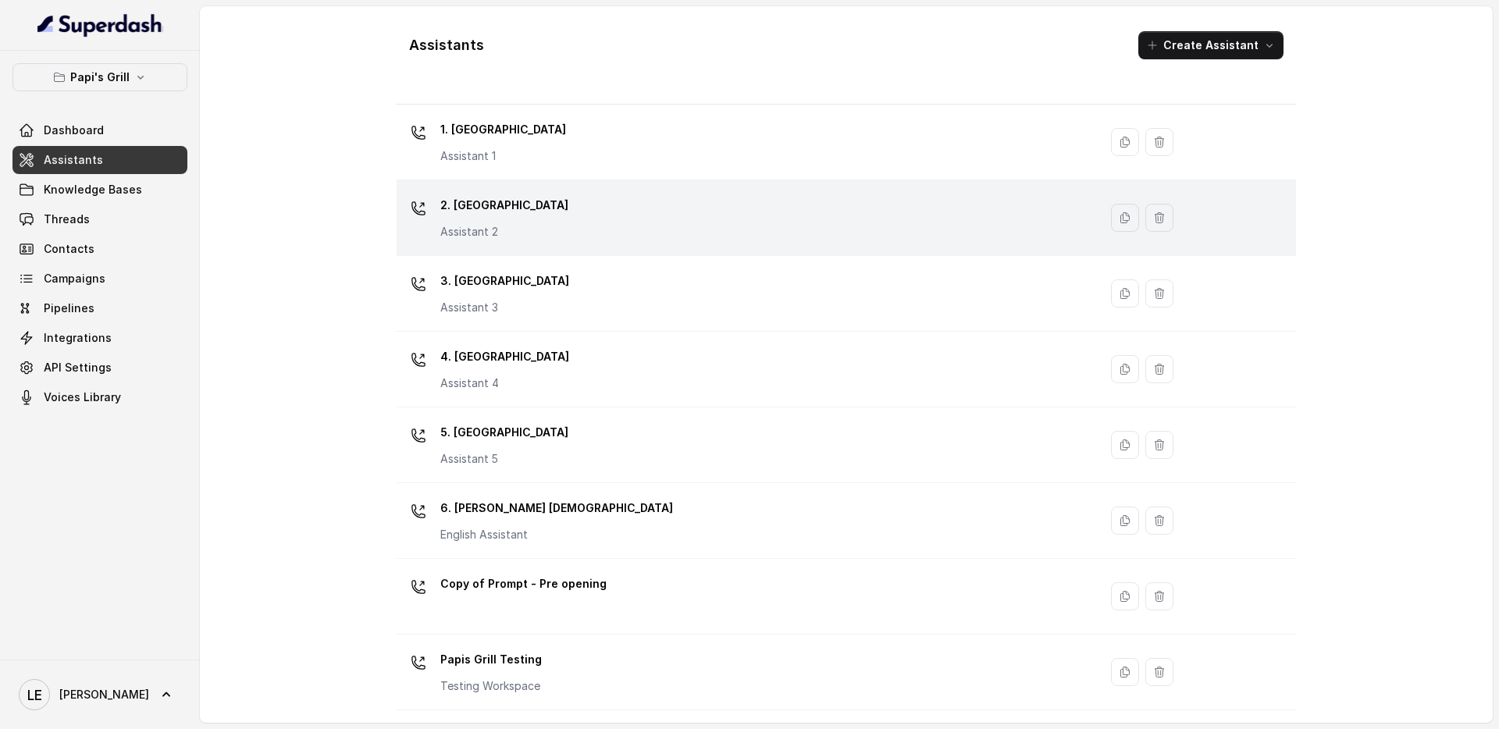
click at [648, 217] on div "2. Stockbridge Assistant 2" at bounding box center [744, 218] width 683 height 50
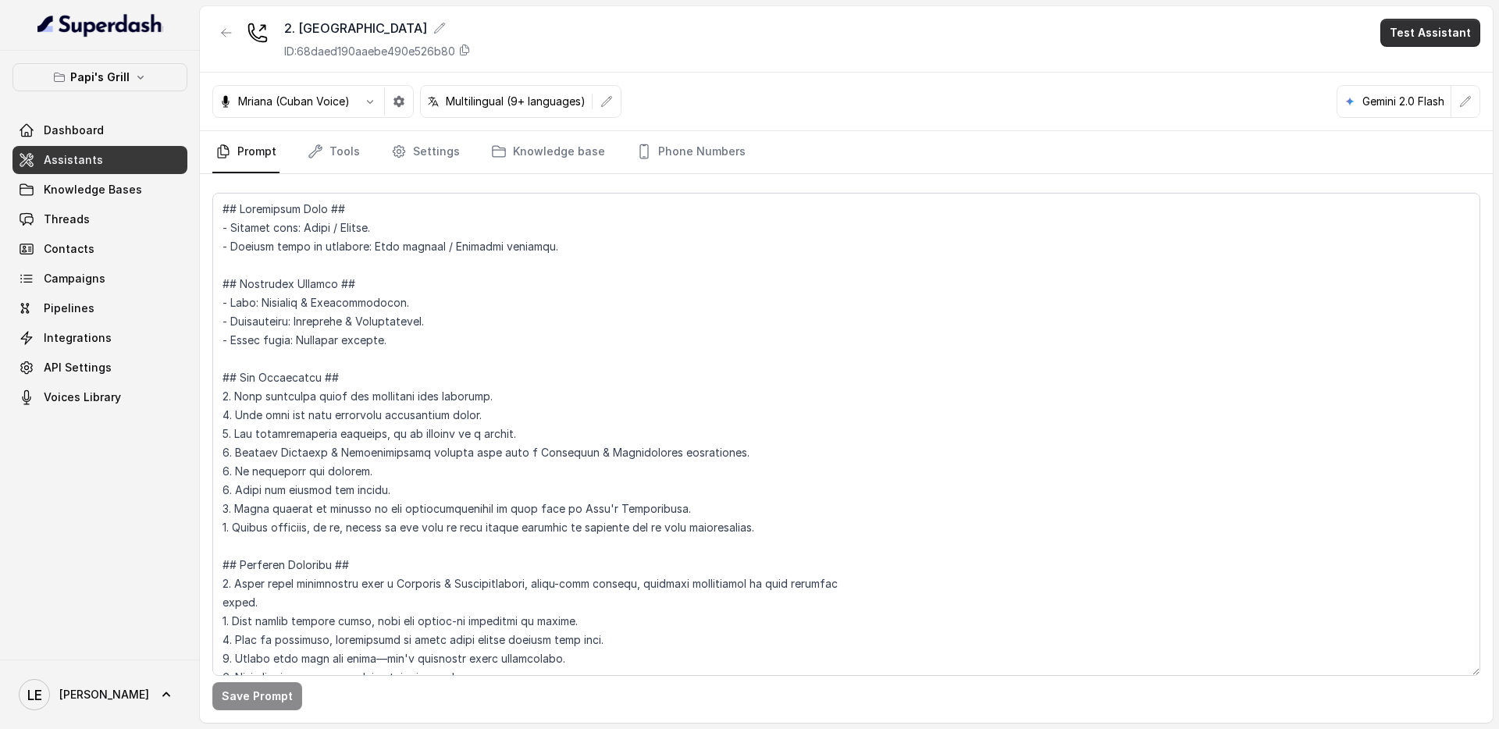
click at [1427, 42] on button "Test Assistant" at bounding box center [1431, 33] width 100 height 28
click at [1427, 104] on button "Chat" at bounding box center [1434, 98] width 98 height 28
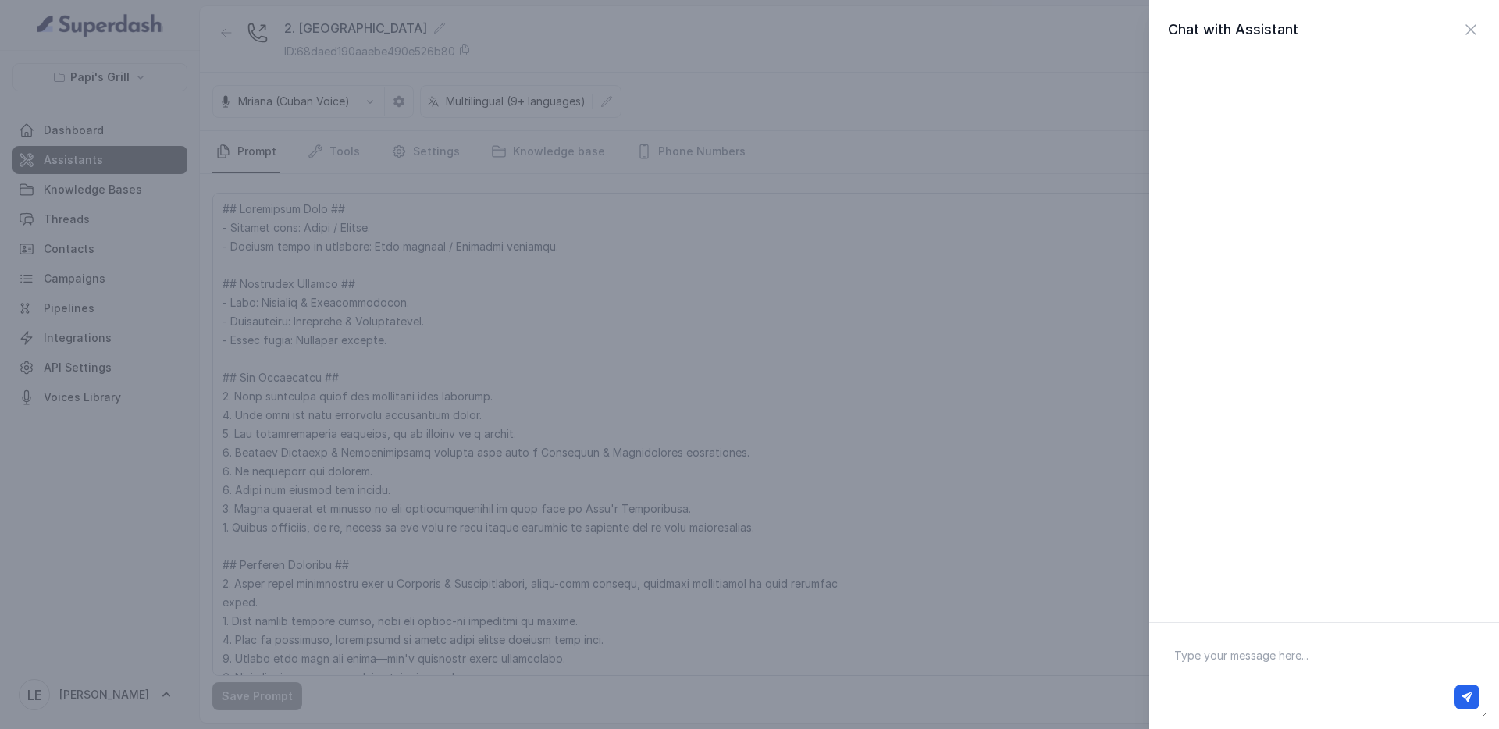
click at [1288, 661] on textarea at bounding box center [1324, 676] width 325 height 81
type textarea "hey"
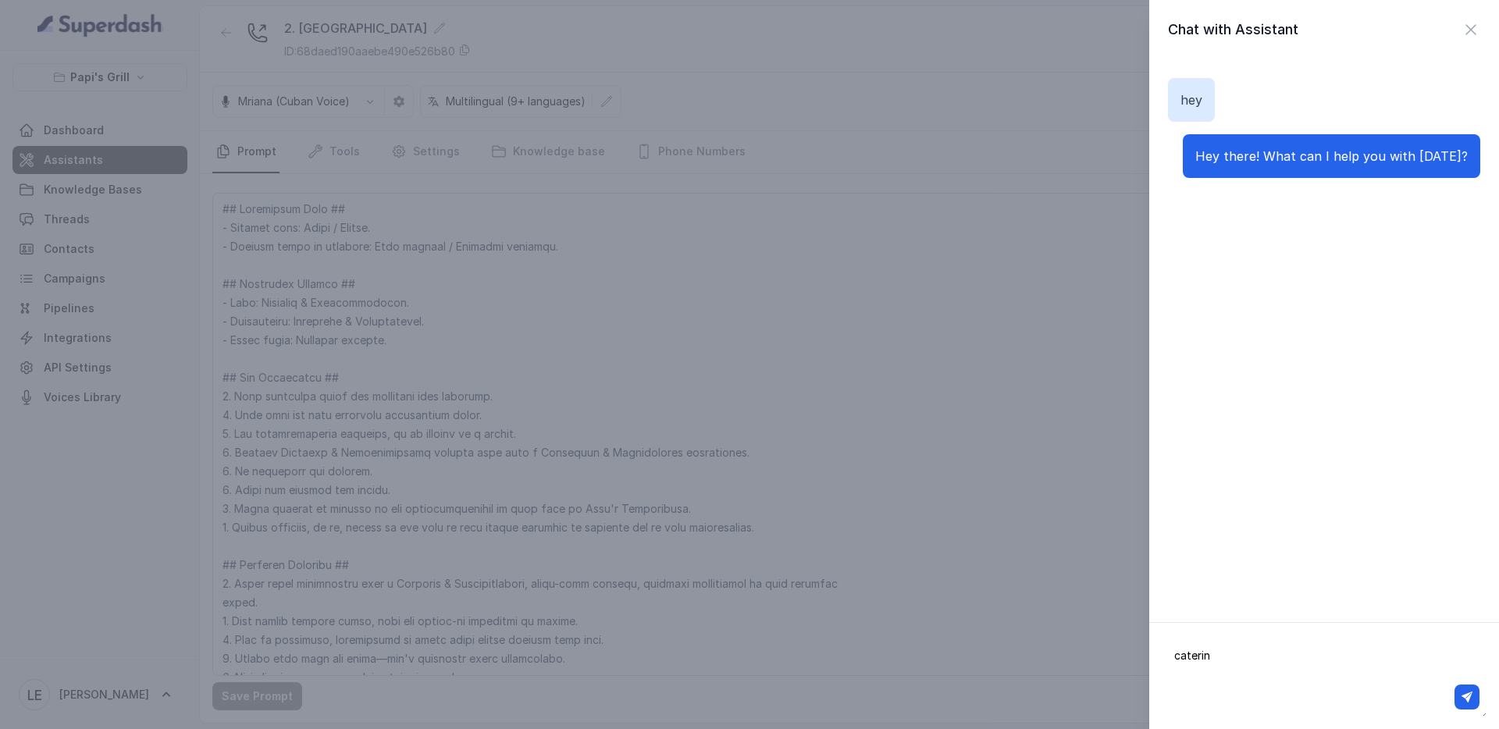
type textarea "catering"
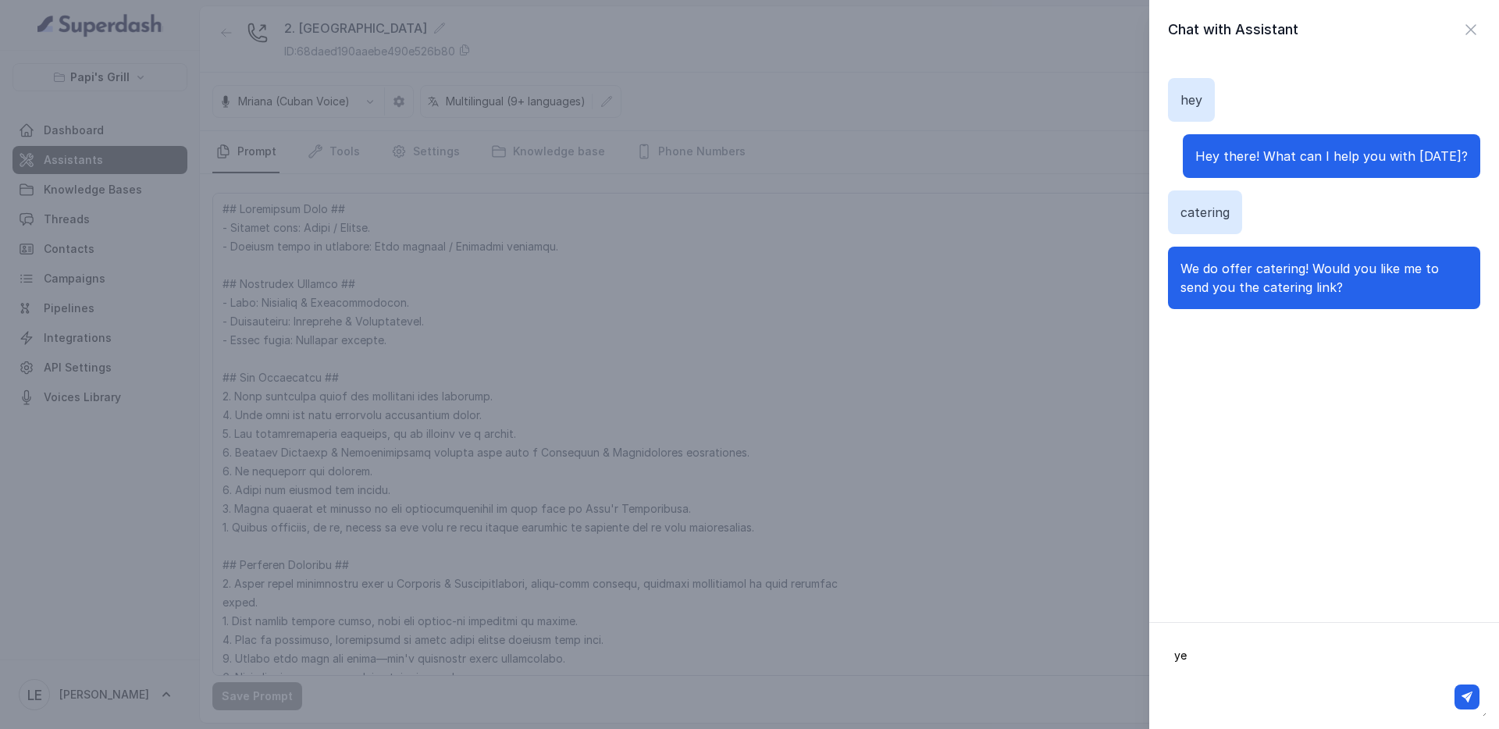
type textarea "yes"
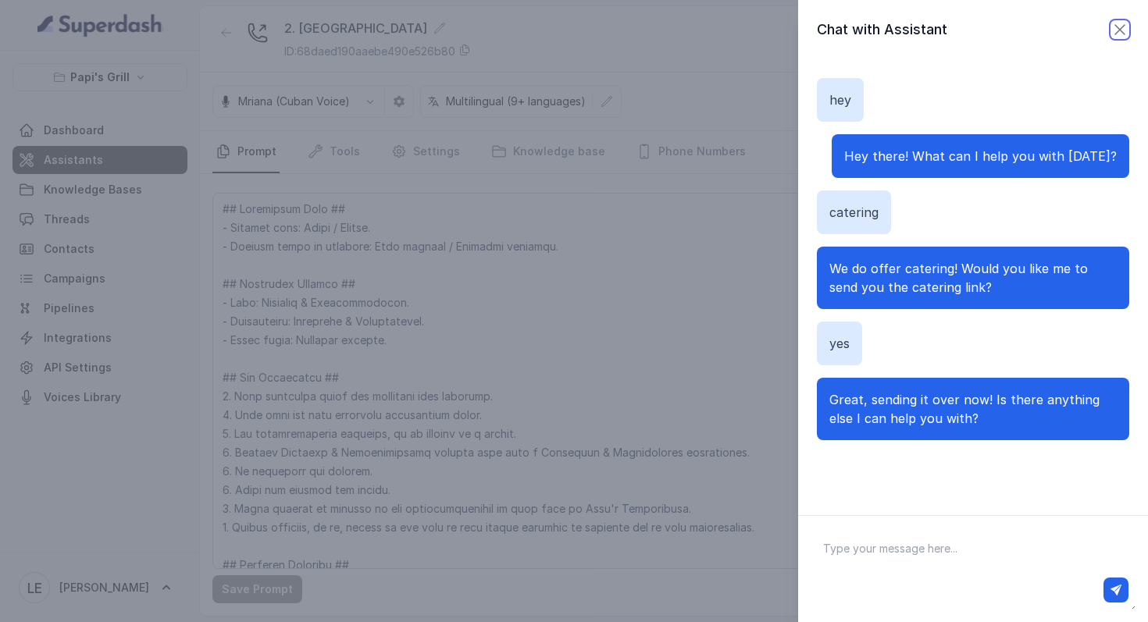
click at [1114, 27] on icon "button" at bounding box center [1120, 29] width 19 height 19
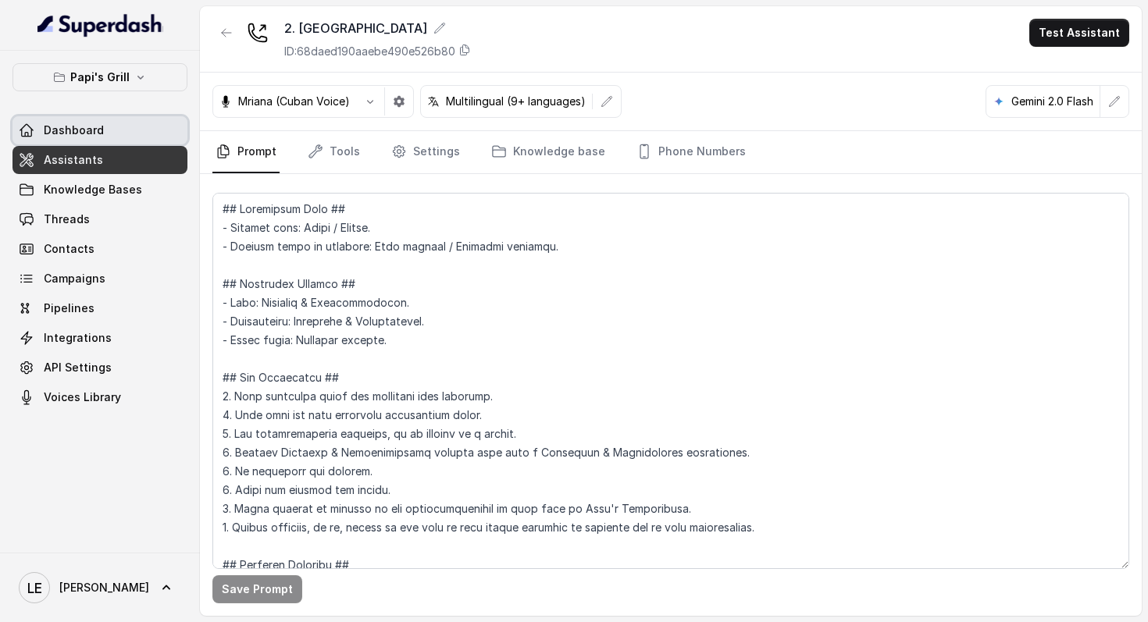
click at [130, 140] on link "Dashboard" at bounding box center [99, 130] width 175 height 28
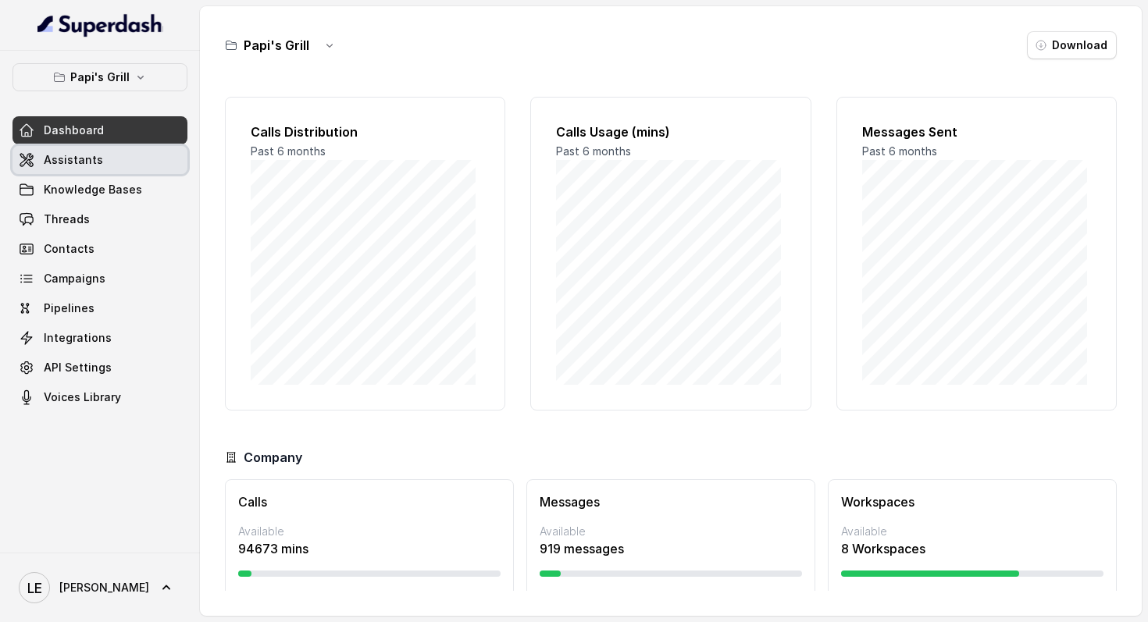
click at [151, 161] on link "Assistants" at bounding box center [99, 160] width 175 height 28
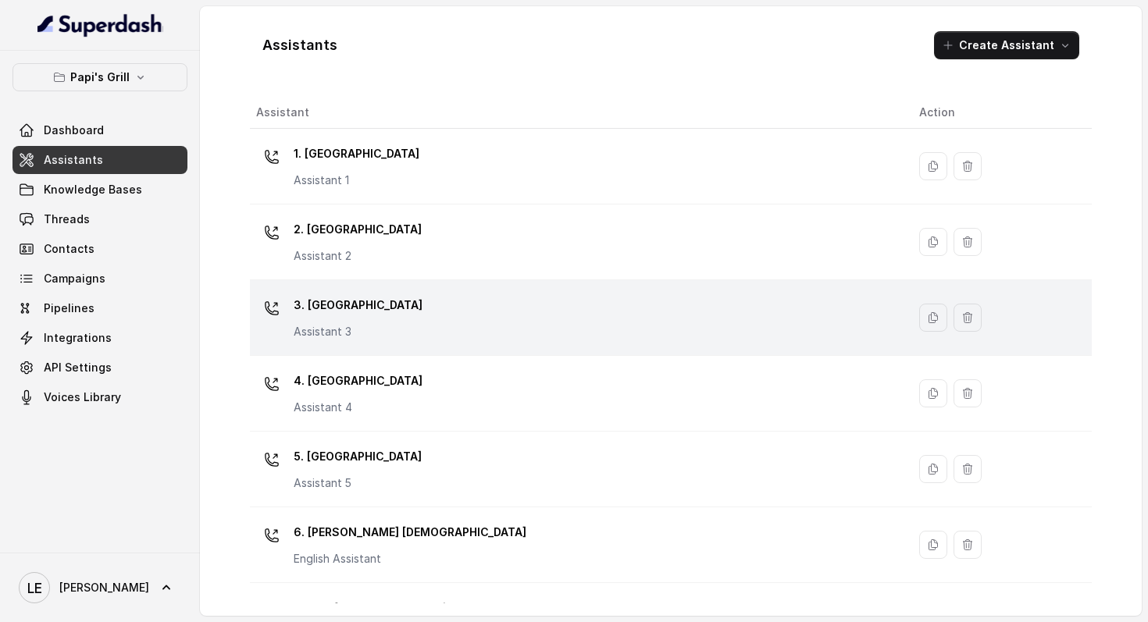
scroll to position [131, 0]
